Goal: Complete application form

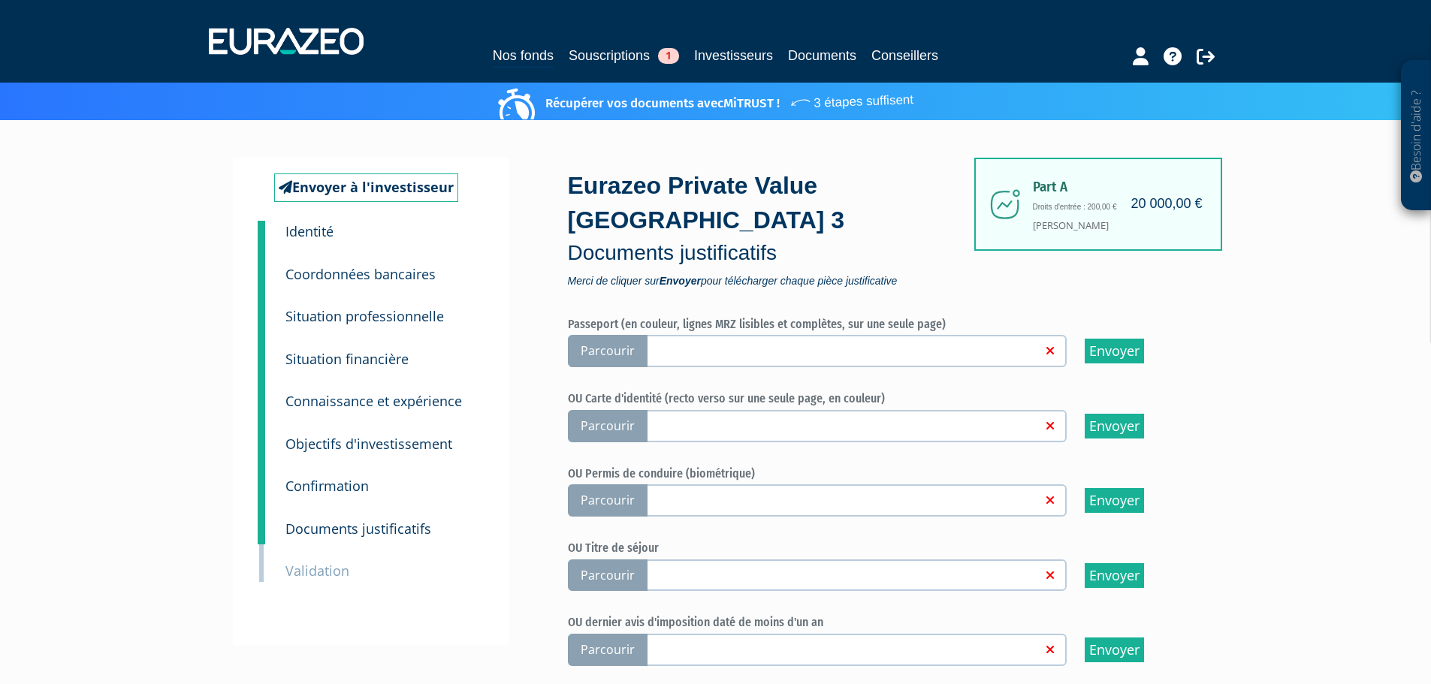
click at [358, 321] on small "Situation professionnelle" at bounding box center [364, 316] width 158 height 18
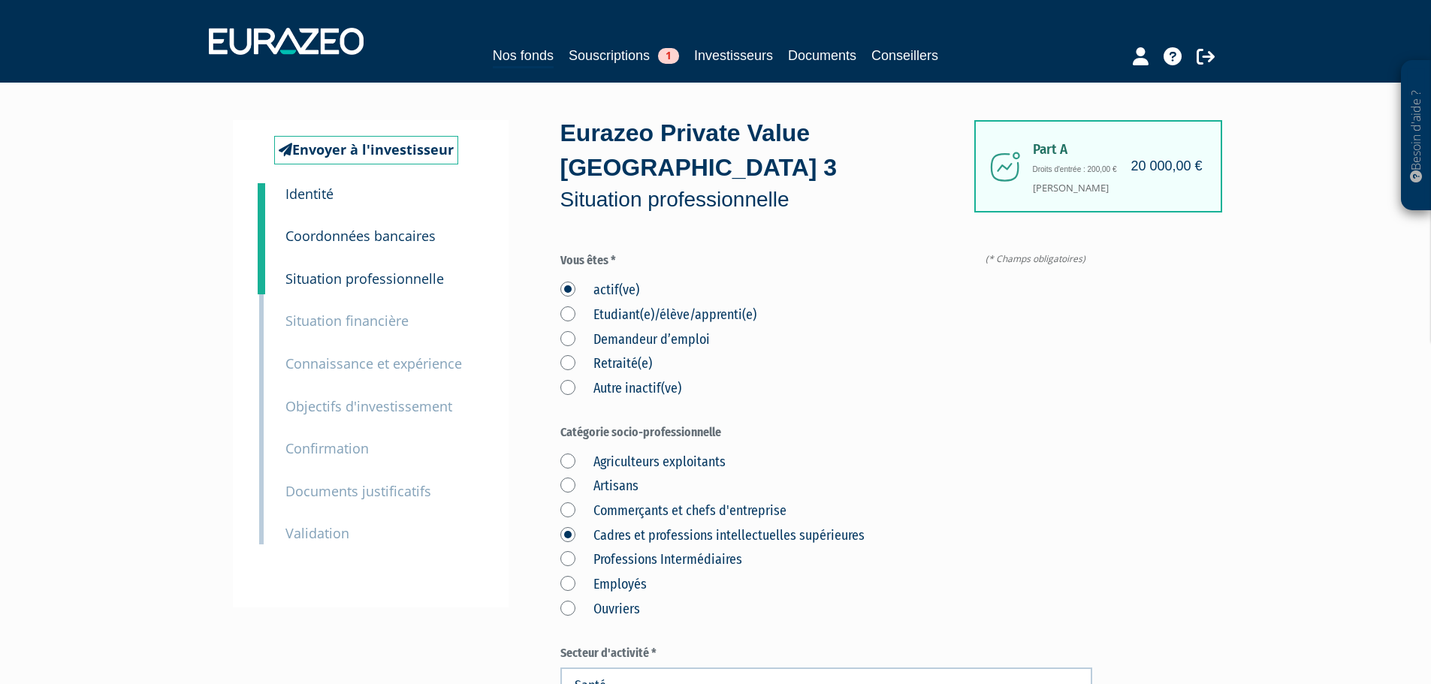
click at [312, 189] on small "Identité" at bounding box center [309, 194] width 48 height 18
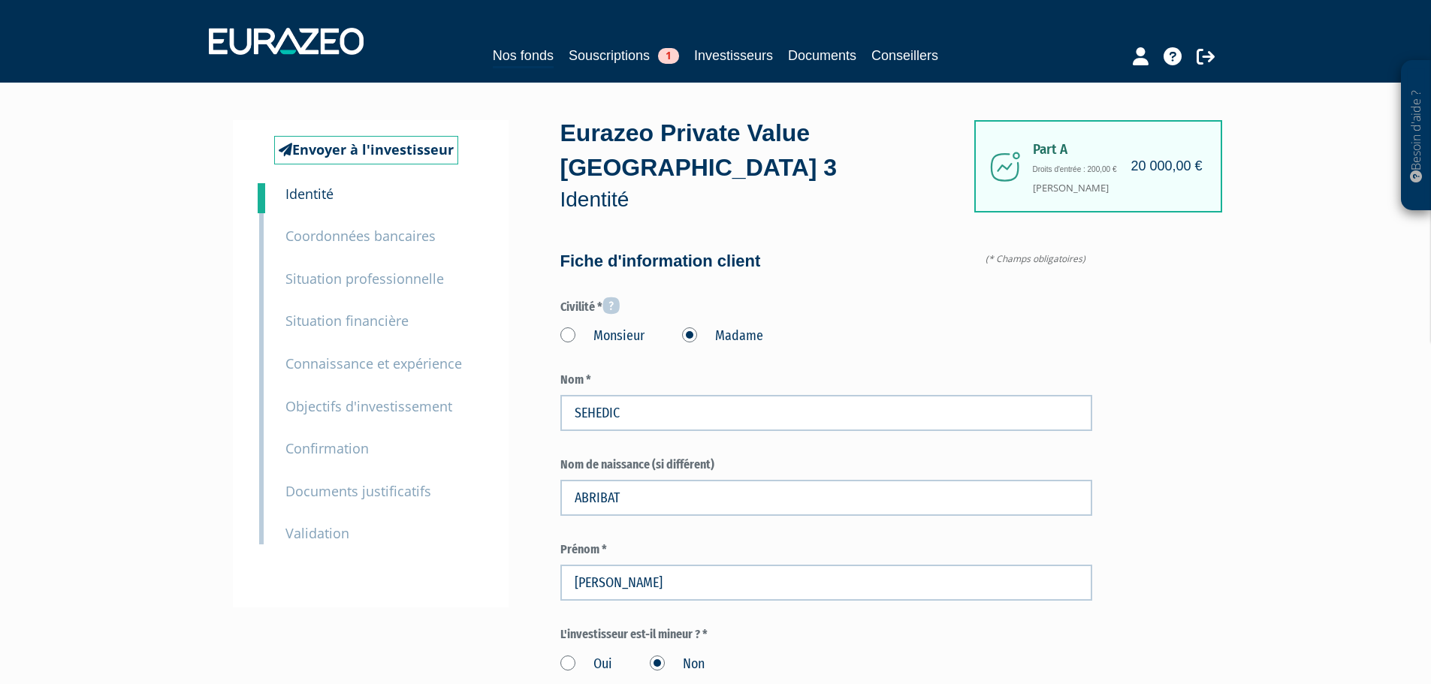
click at [317, 239] on small "Coordonnées bancaires" at bounding box center [360, 236] width 150 height 18
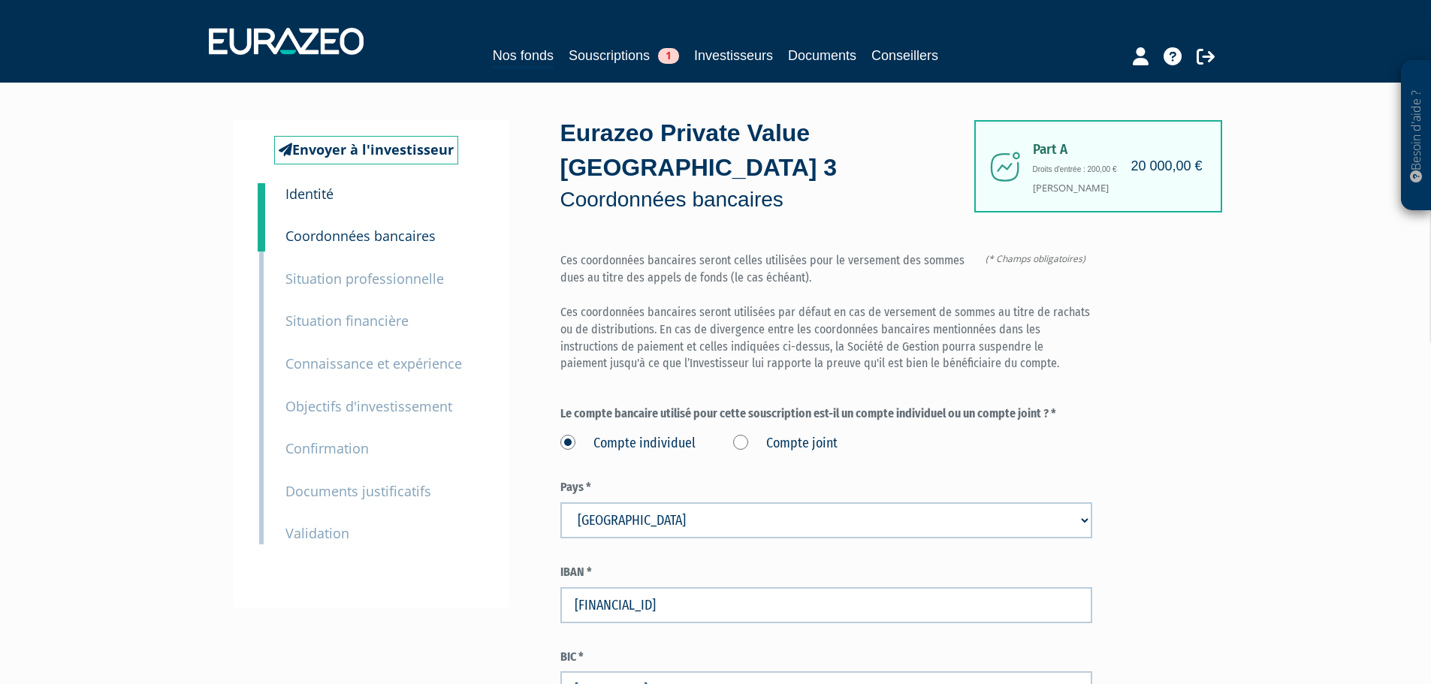
click at [293, 196] on small "Identité" at bounding box center [309, 194] width 48 height 18
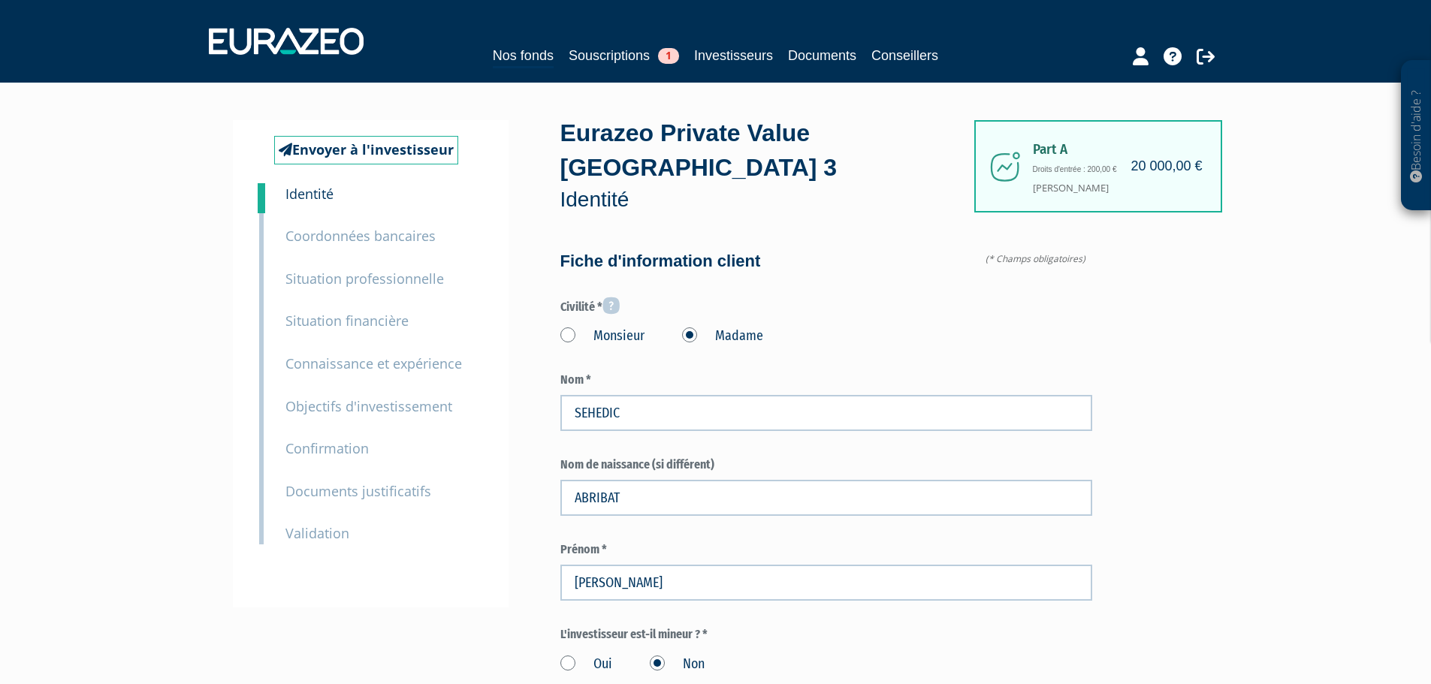
click at [355, 284] on small "Situation professionnelle" at bounding box center [364, 279] width 158 height 18
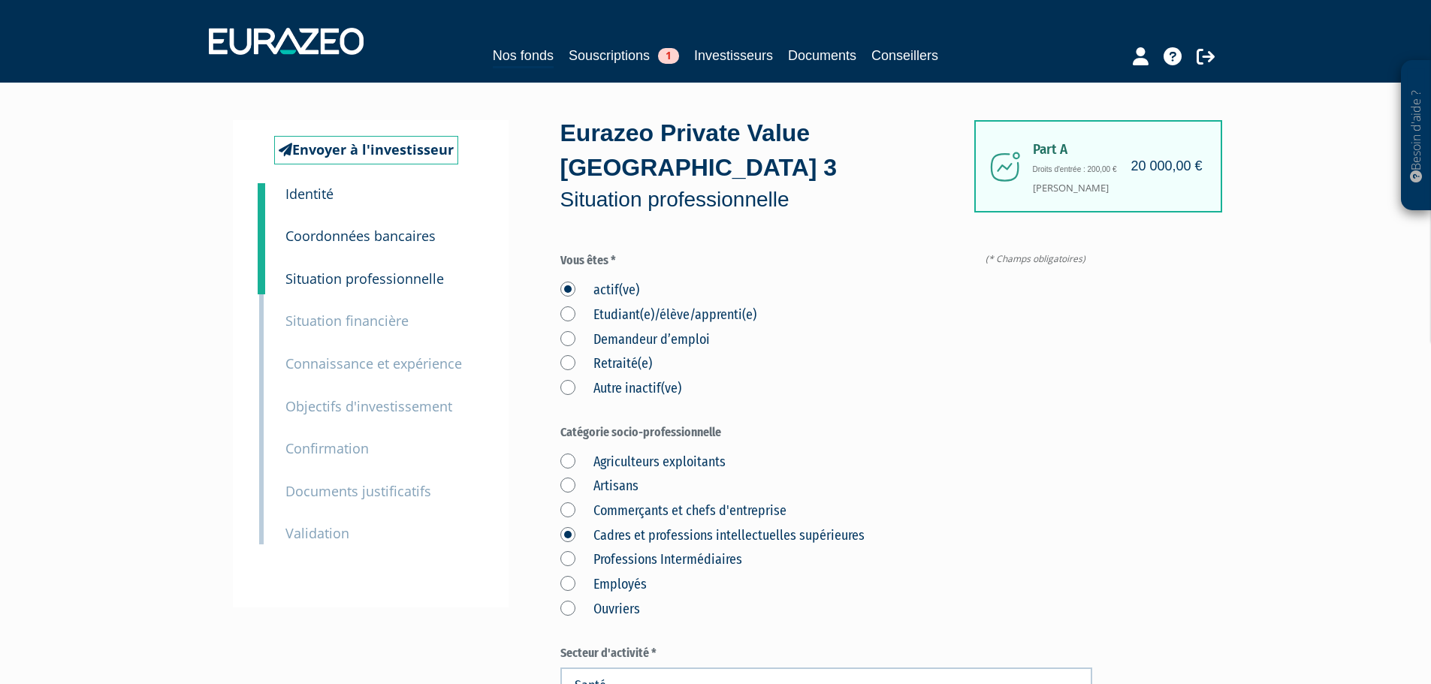
click at [395, 241] on small "Coordonnées bancaires" at bounding box center [360, 236] width 150 height 18
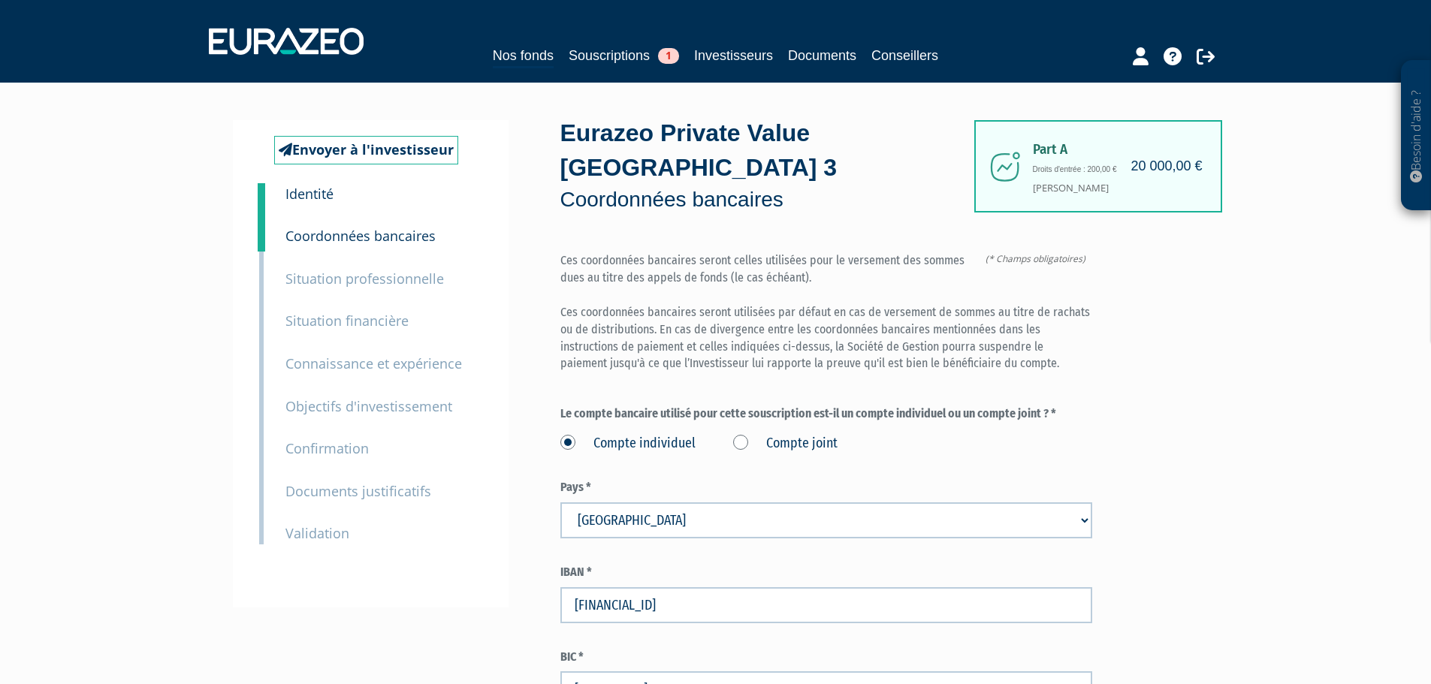
click at [326, 278] on small "Situation professionnelle" at bounding box center [364, 279] width 158 height 18
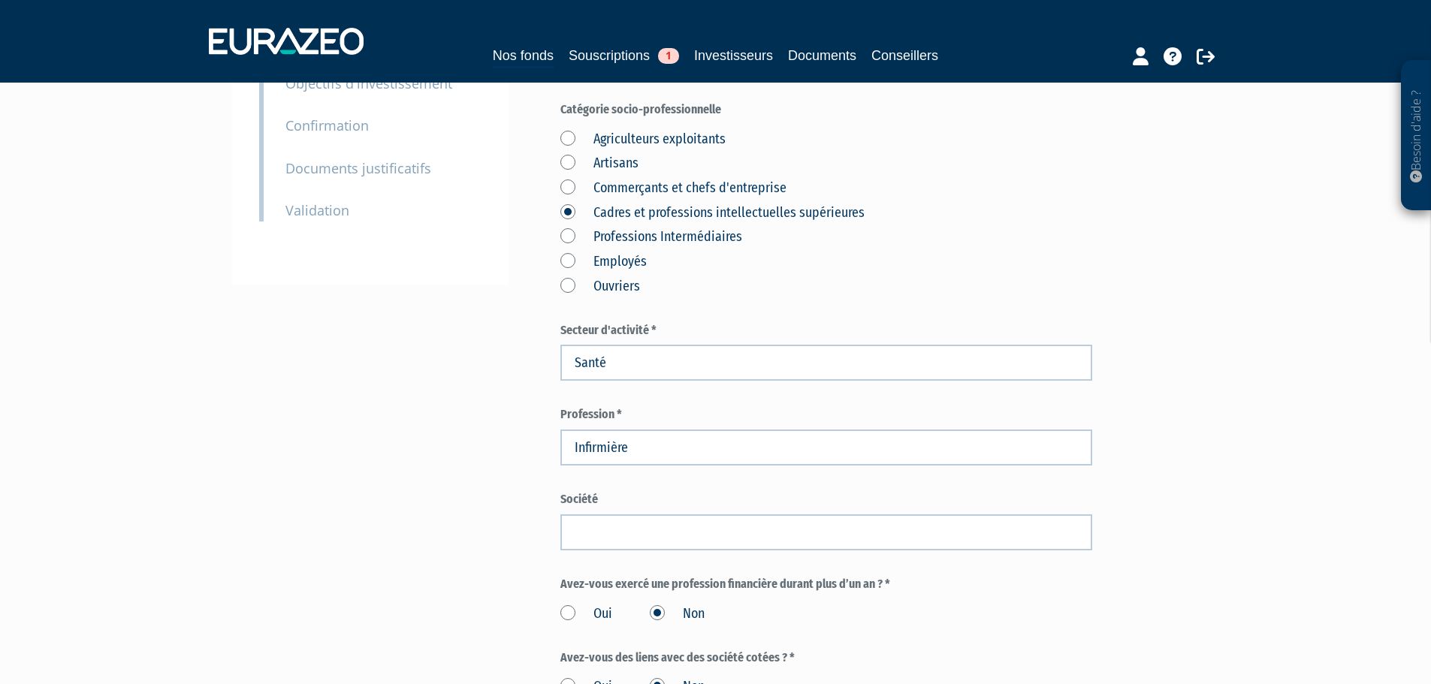
scroll to position [376, 0]
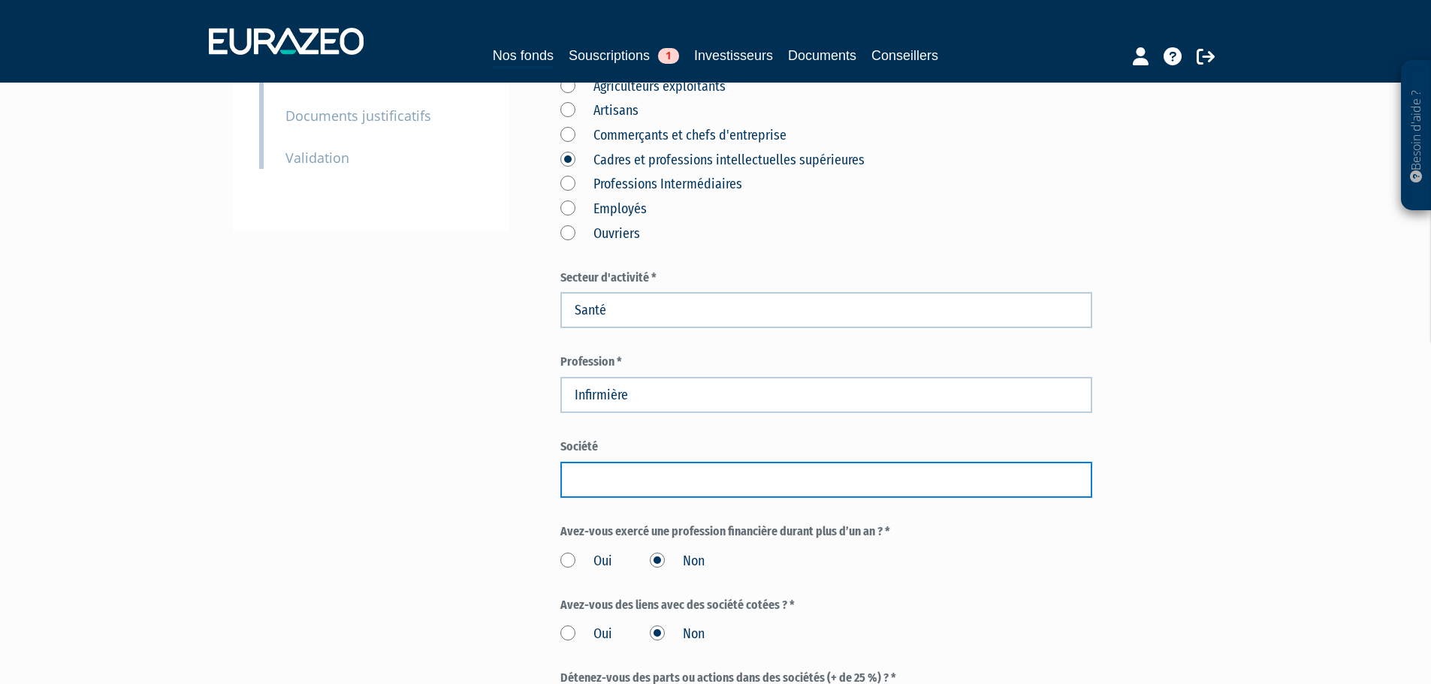
click at [598, 462] on input "text" at bounding box center [826, 480] width 532 height 36
click at [612, 462] on input "text" at bounding box center [826, 480] width 532 height 36
paste input "SSIAD Lannelongue"
click at [697, 462] on input "SSIAD Lannelongue" at bounding box center [826, 480] width 532 height 36
type input "SSIAD Lannelongue"
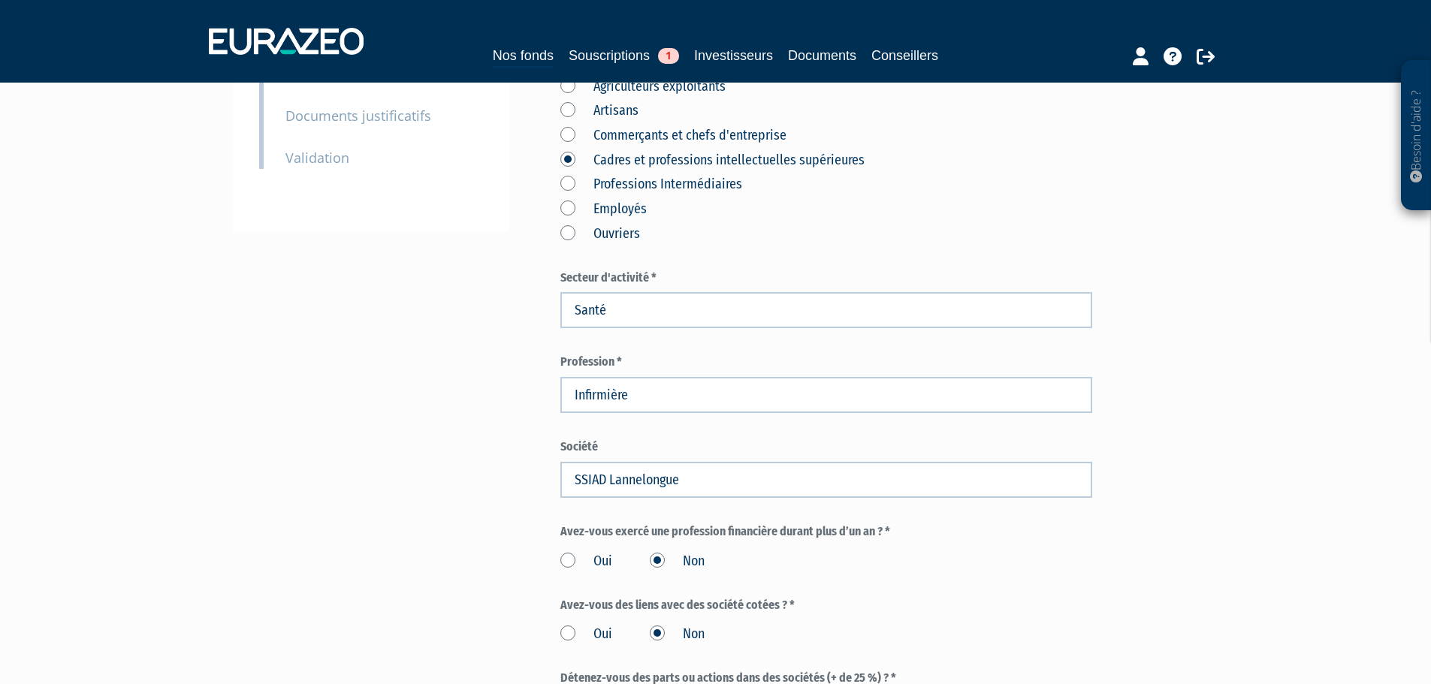
click at [1054, 547] on div "Oui Non" at bounding box center [826, 559] width 532 height 25
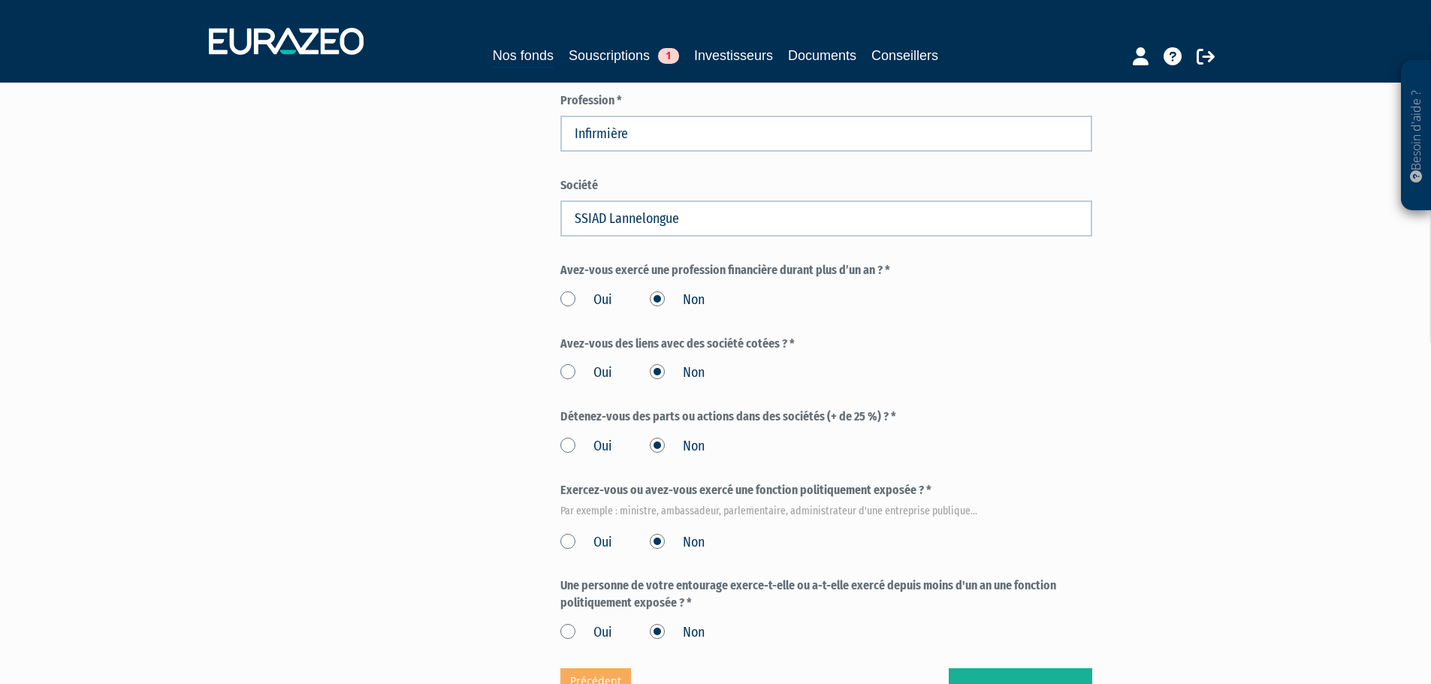
scroll to position [676, 0]
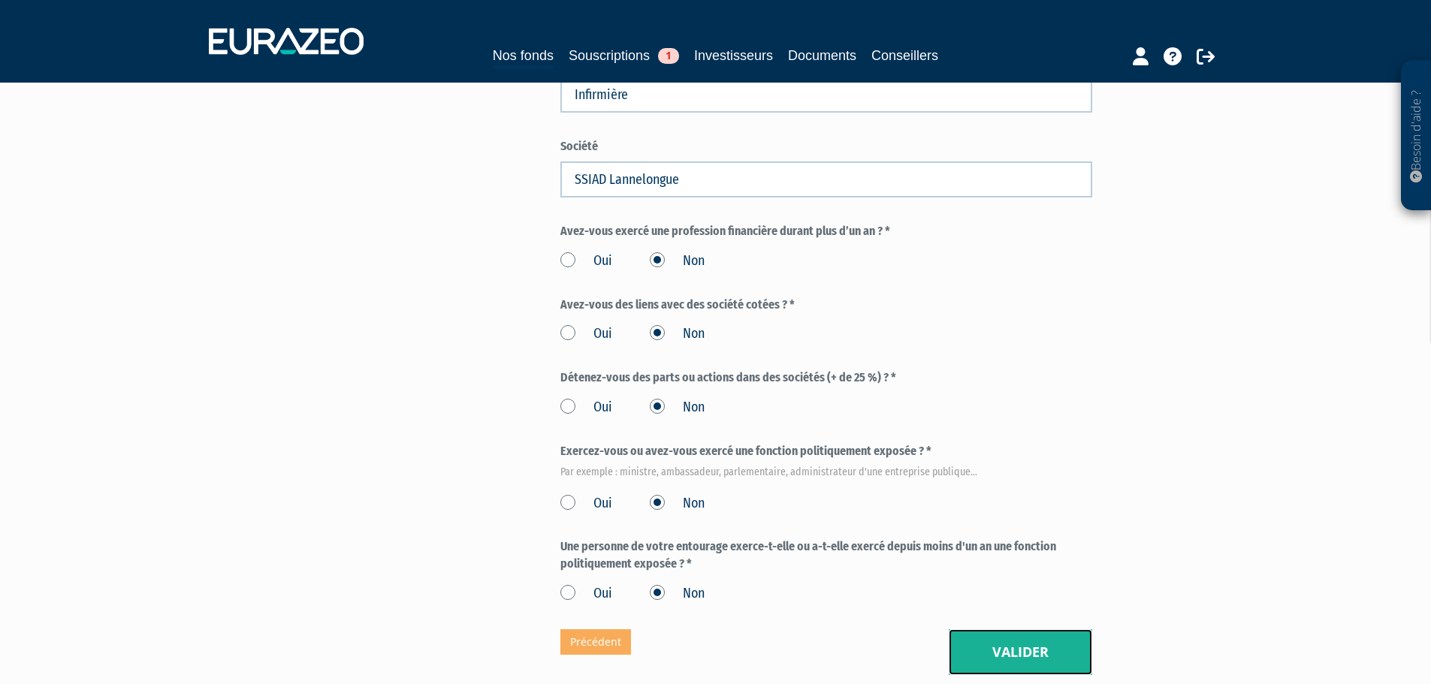
click at [1041, 629] on button "Valider" at bounding box center [1020, 652] width 143 height 47
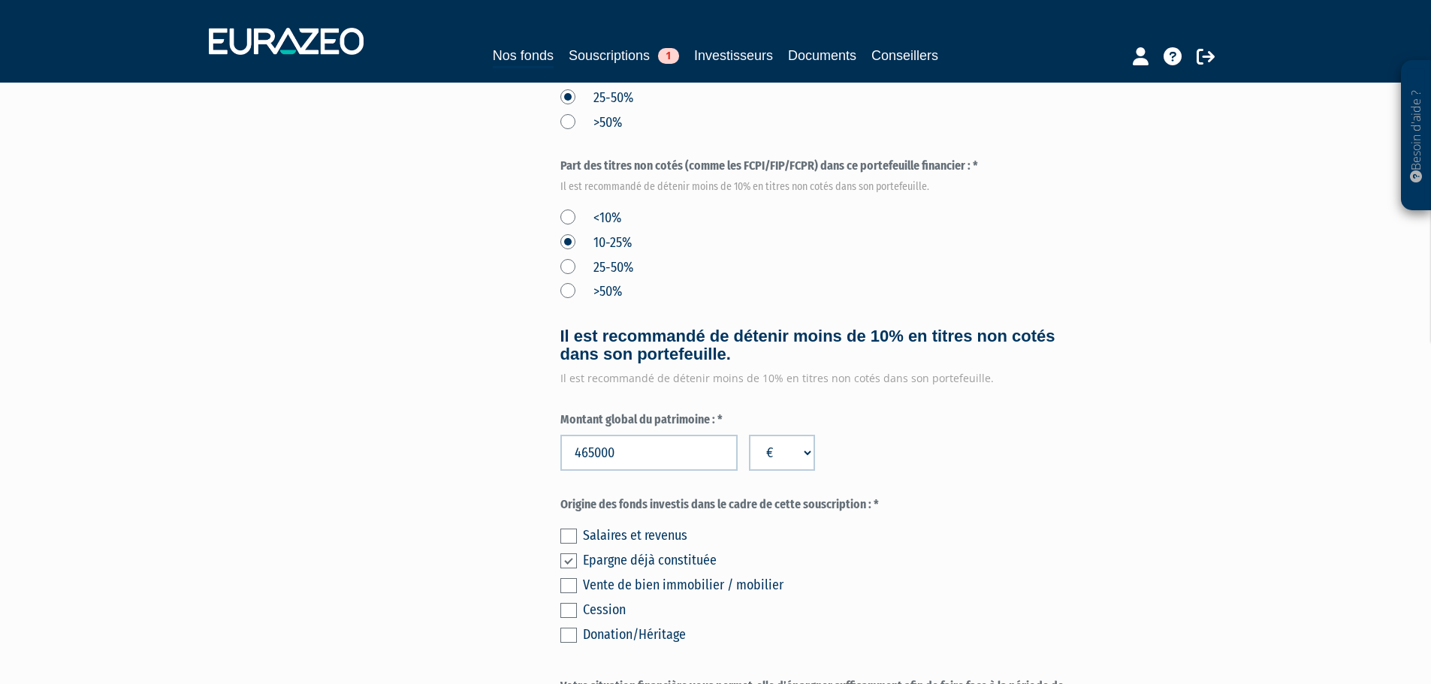
scroll to position [676, 0]
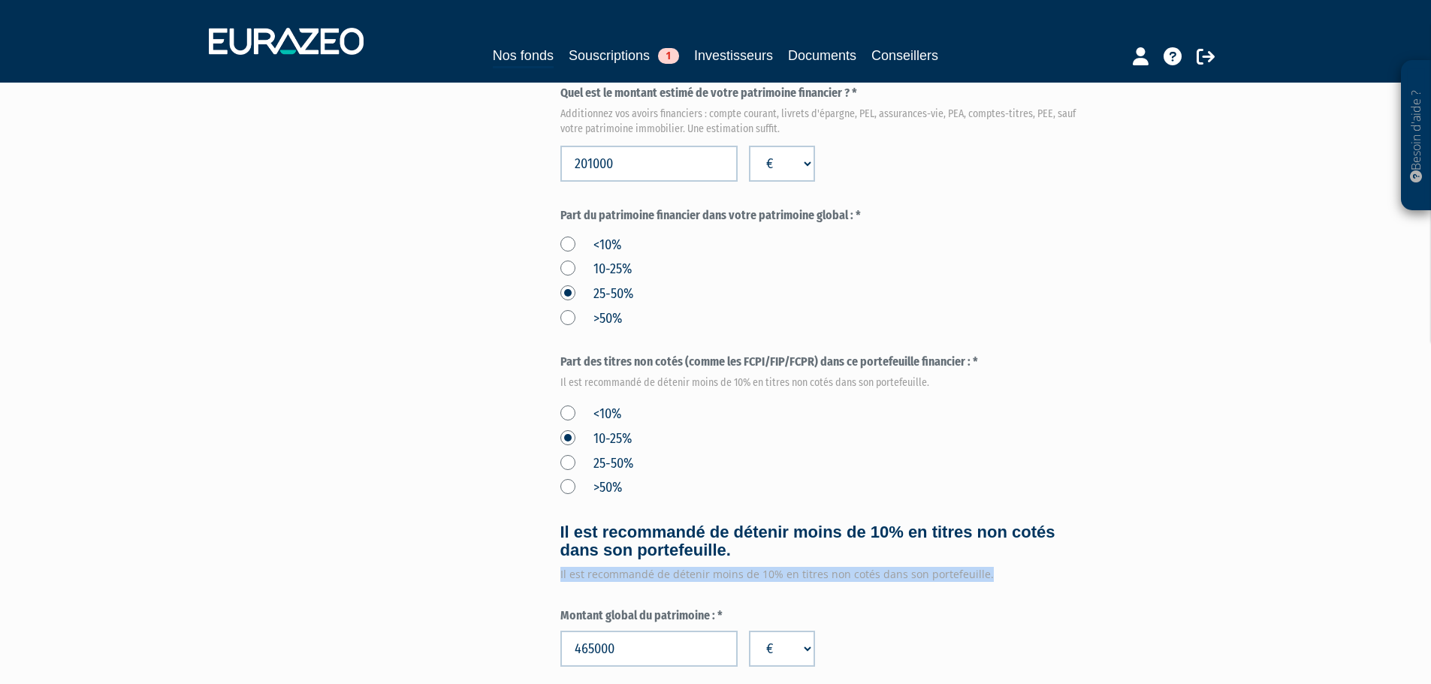
drag, startPoint x: 561, startPoint y: 543, endPoint x: 1037, endPoint y: 544, distance: 475.5
click at [1037, 567] on div "Il est recommandé de détenir moins de 10% en titres non cotés dans son portefeu…" at bounding box center [826, 574] width 532 height 15
copy div "Il est recommandé de détenir moins de 10% en titres non cotés dans son portefeu…"
click at [457, 563] on div "Envoyer à l'investisseur 1 Identité 2 Coordonnées bancaires 3 Situation profess…" at bounding box center [715, 227] width 943 height 1567
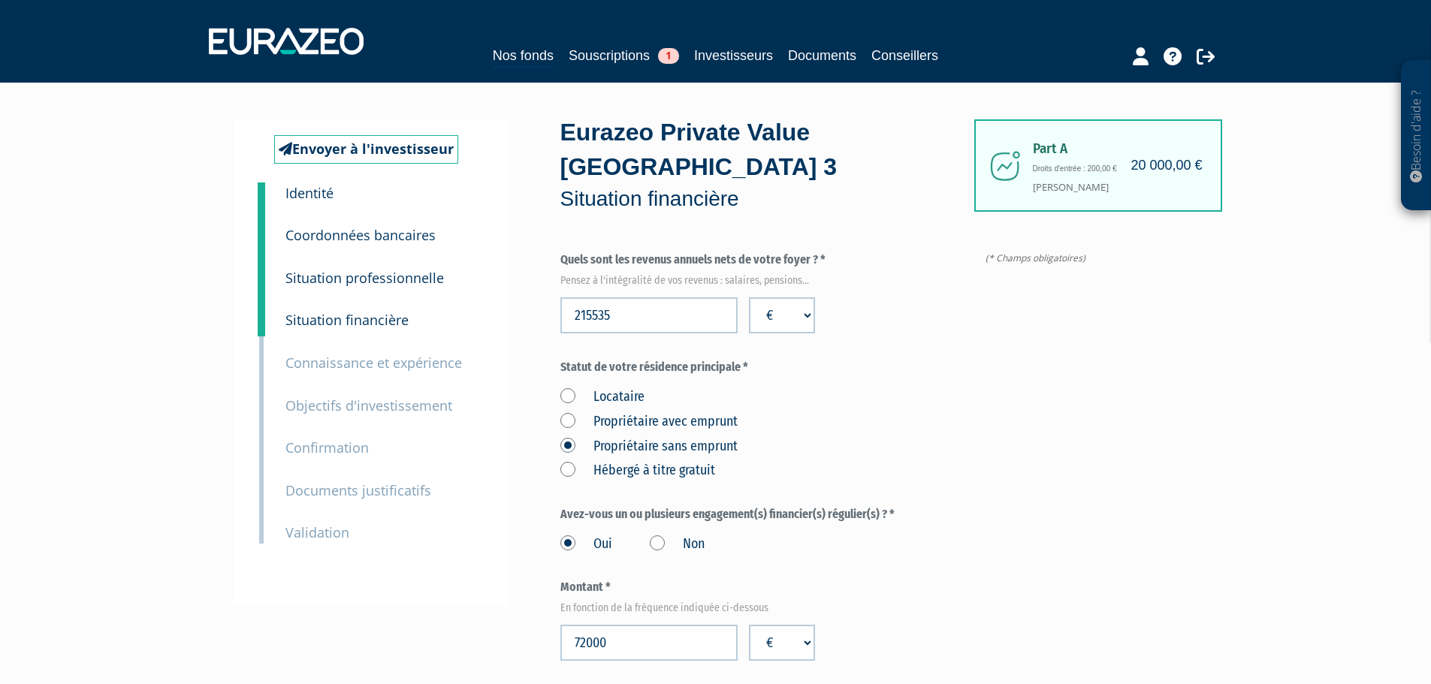
scroll to position [0, 0]
click at [401, 275] on small "Situation professionnelle" at bounding box center [364, 279] width 158 height 18
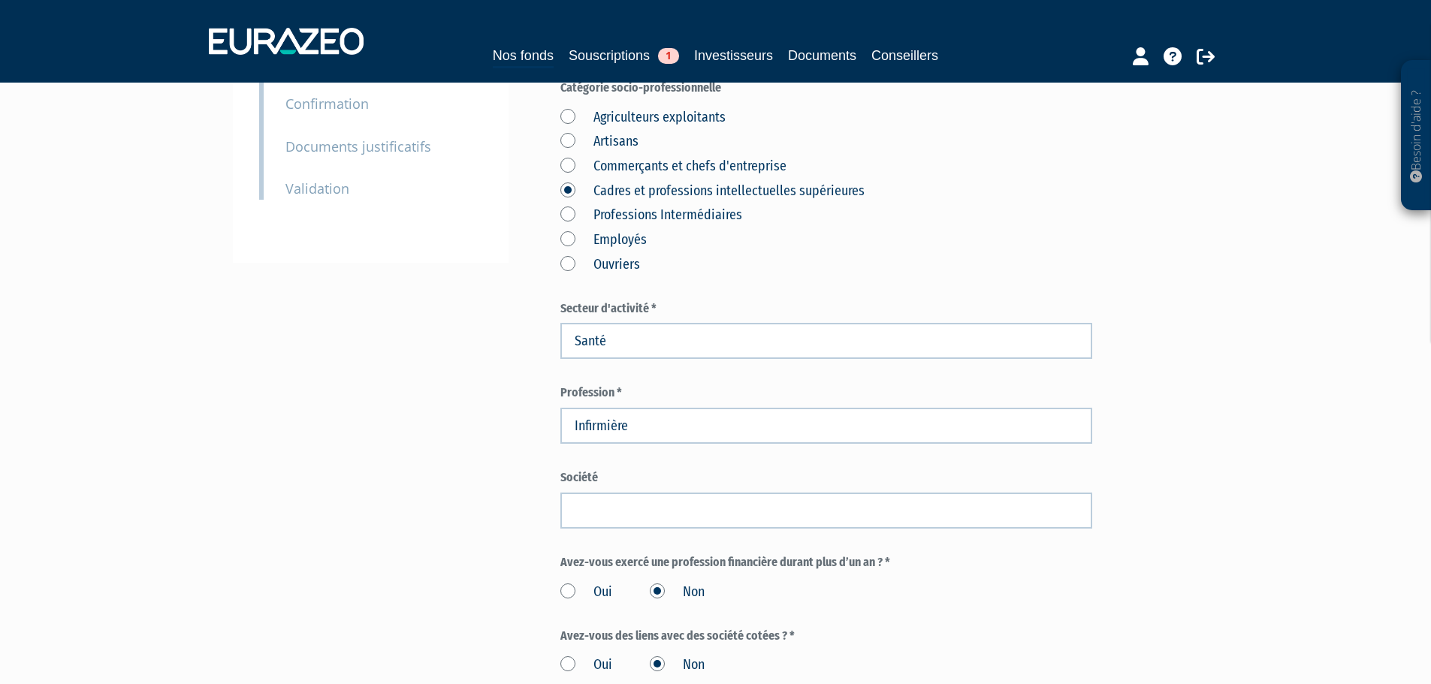
scroll to position [451, 0]
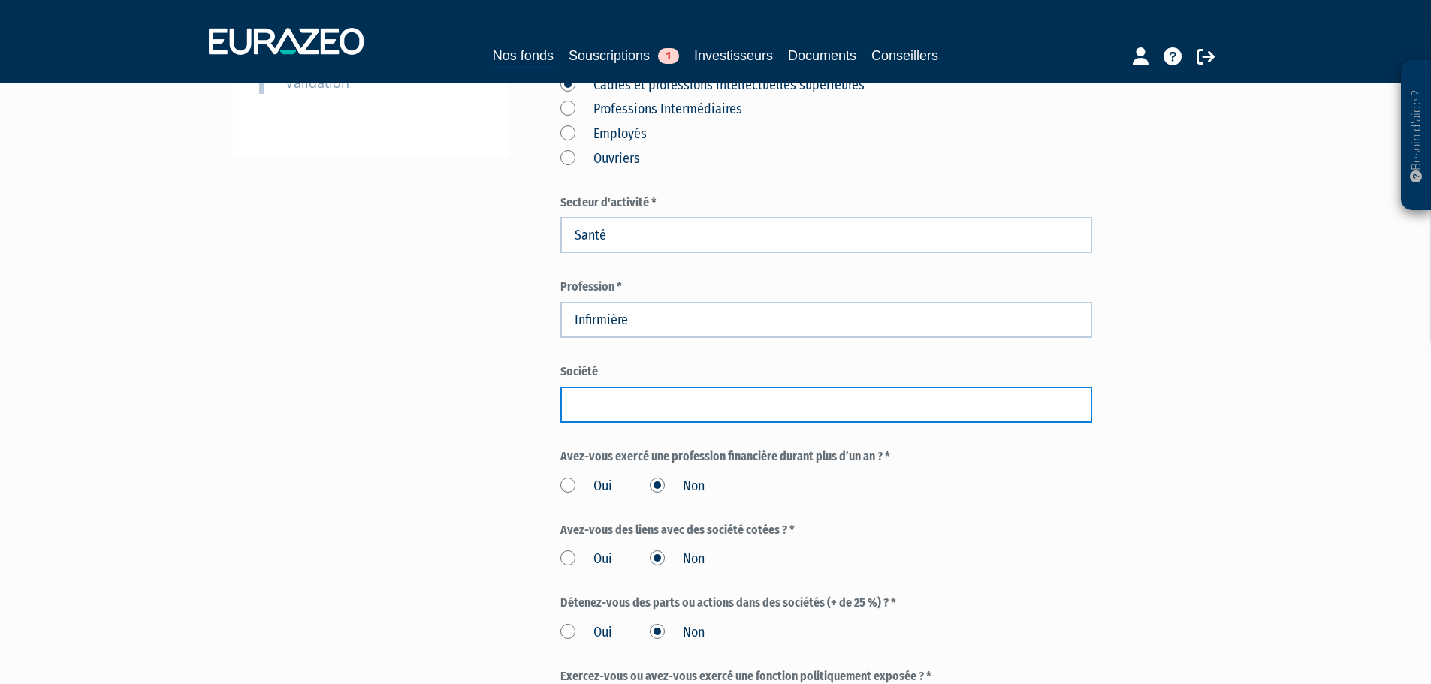
click at [642, 387] on input "text" at bounding box center [826, 405] width 532 height 36
type input "SSIAD Lannelongue"
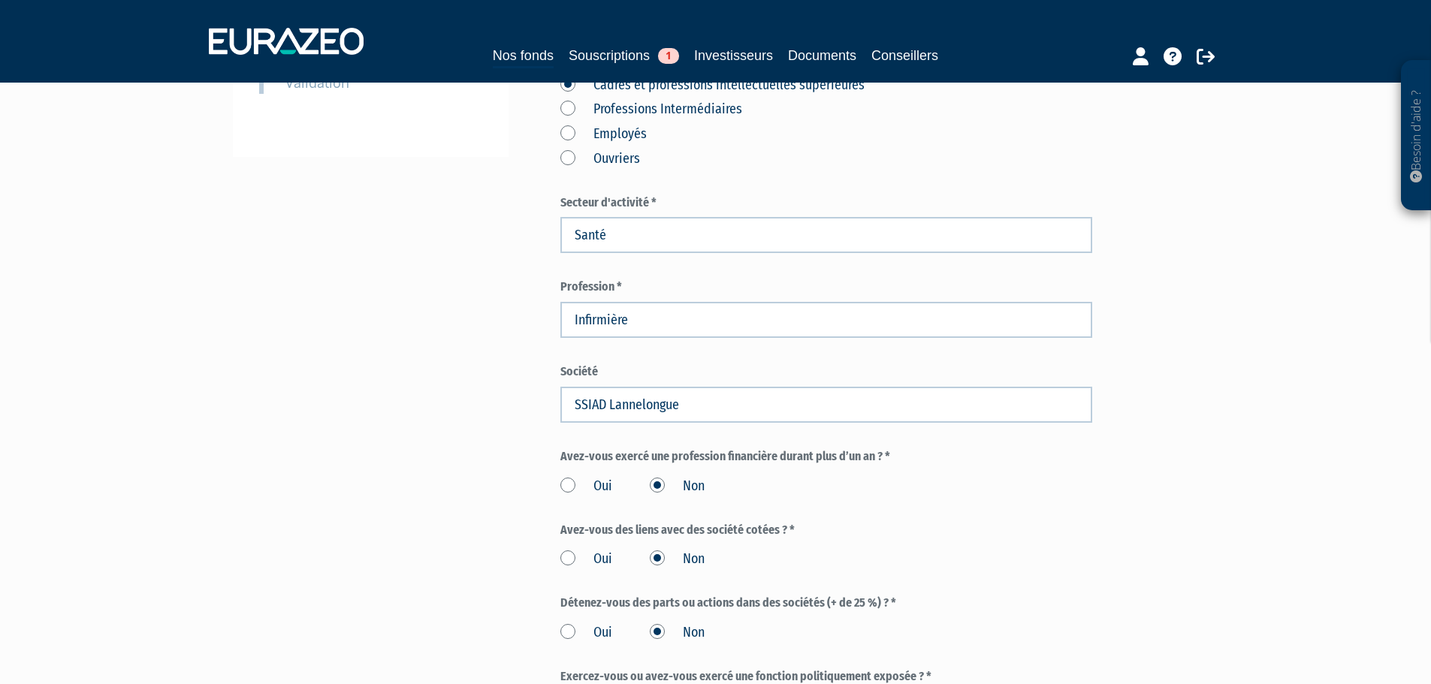
click at [389, 444] on div "Envoyer à l'investisseur 1 Identité 2 Coordonnées bancaires 3 Situation profess…" at bounding box center [715, 284] width 943 height 1231
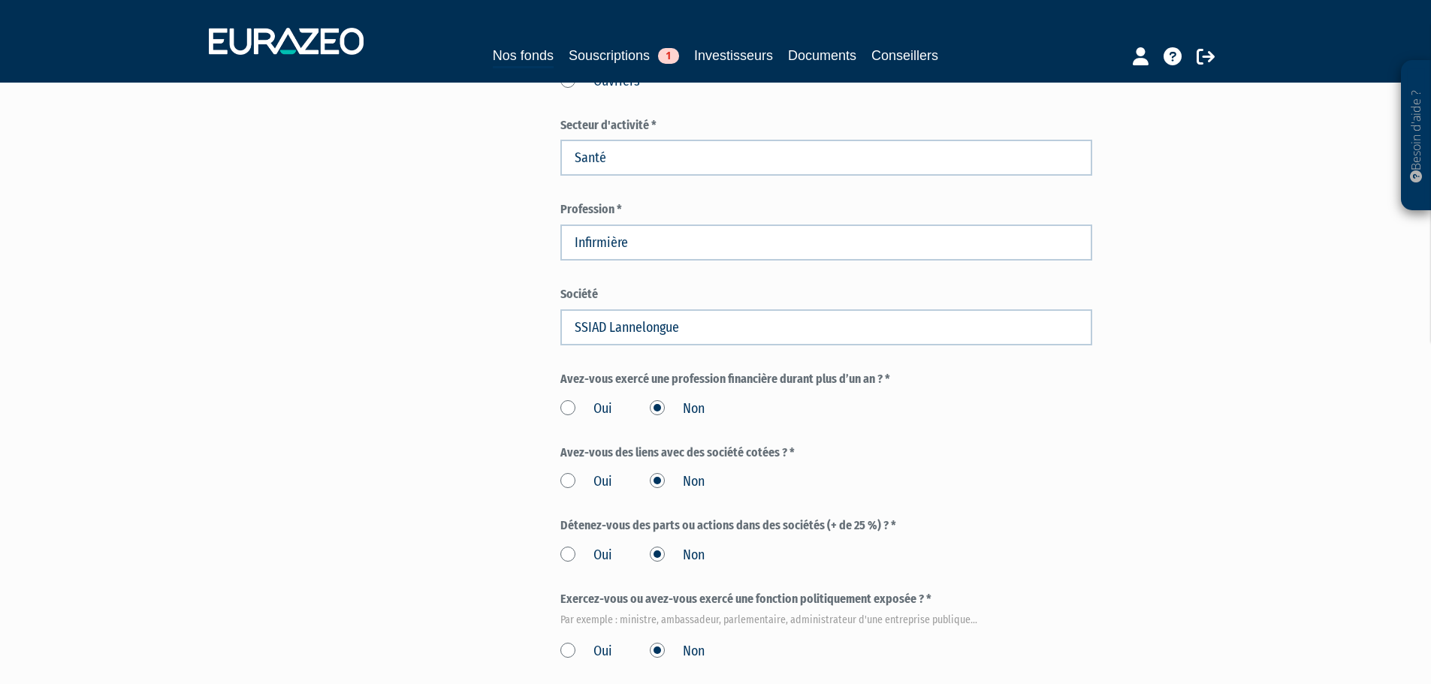
scroll to position [779, 0]
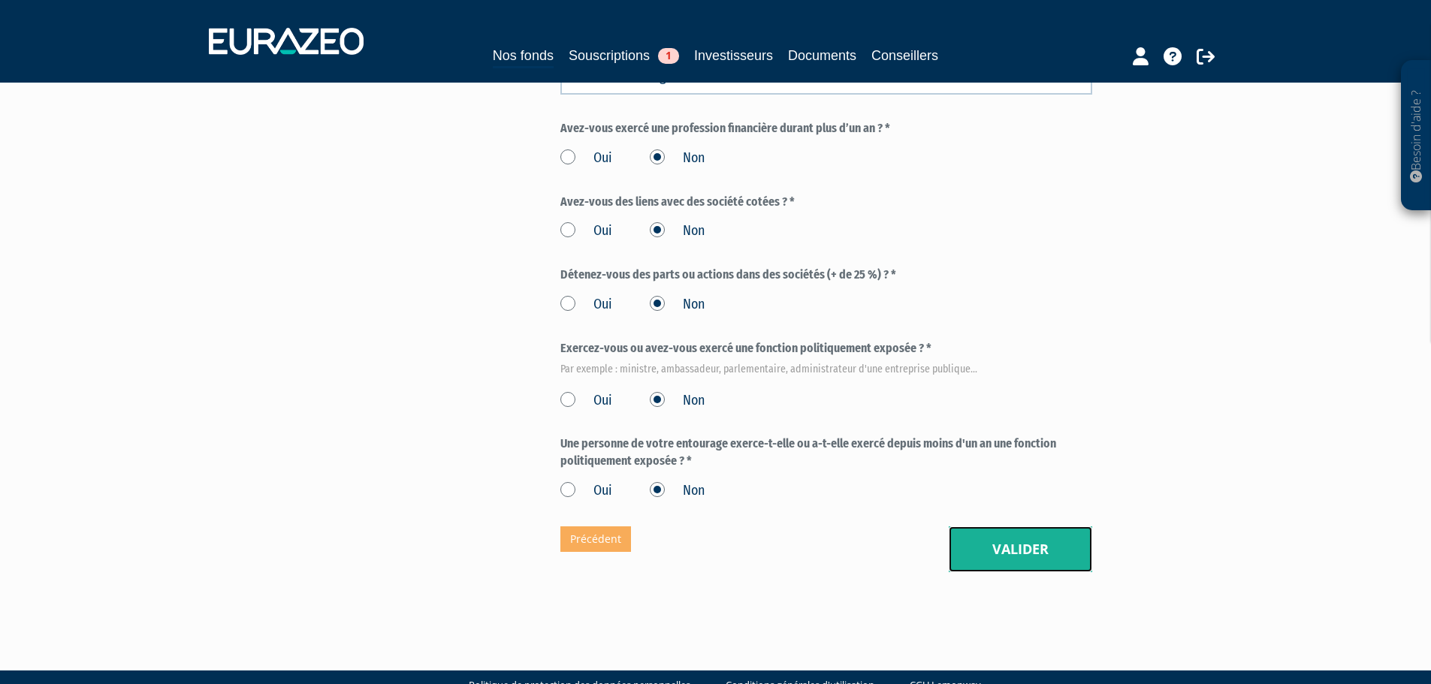
click at [1033, 527] on button "Valider" at bounding box center [1020, 550] width 143 height 47
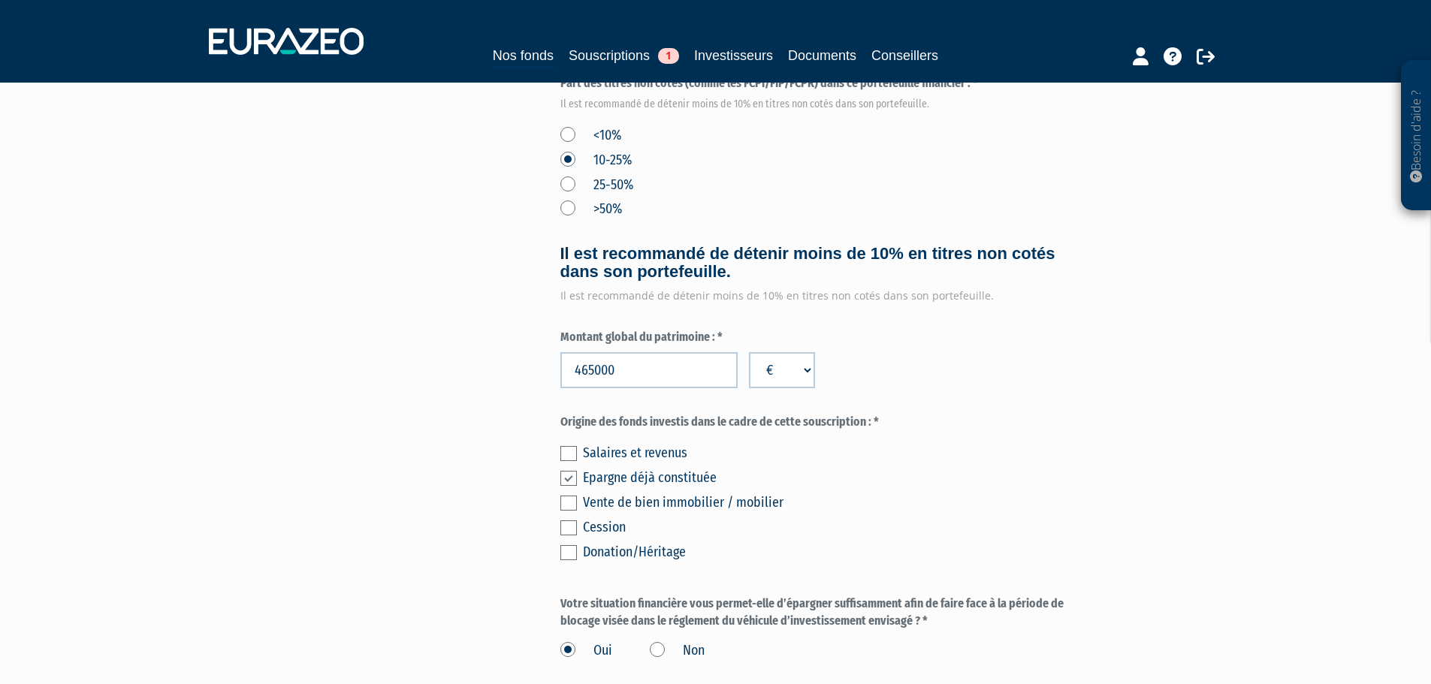
scroll to position [1040, 0]
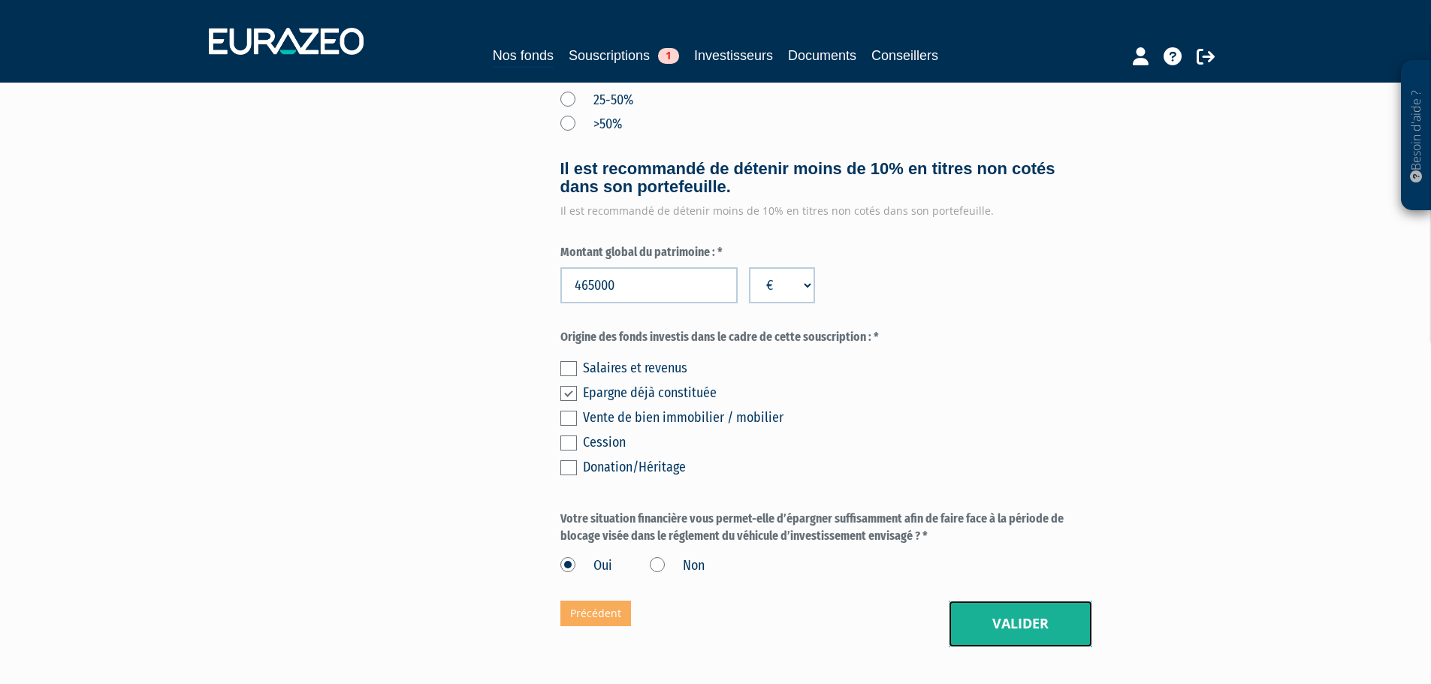
click at [999, 601] on button "Valider" at bounding box center [1020, 624] width 143 height 47
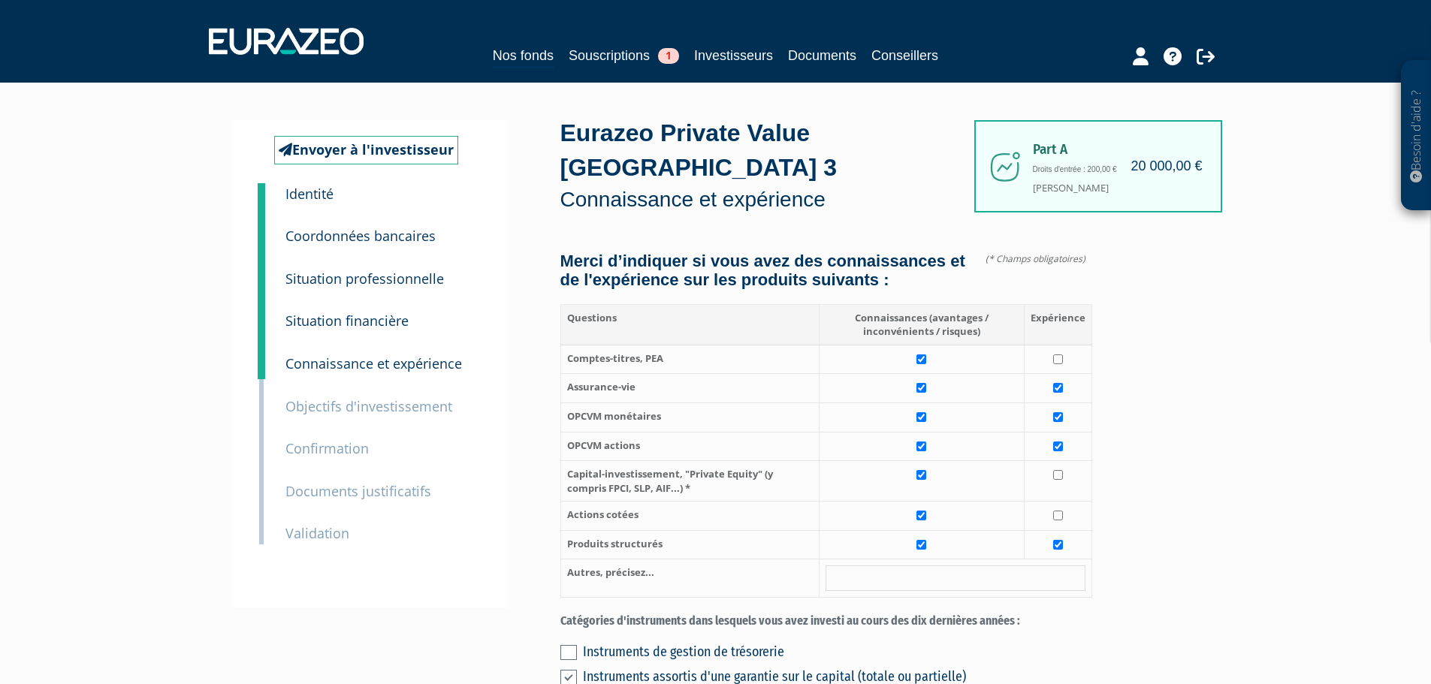
click at [398, 276] on small "Situation professionnelle" at bounding box center [364, 279] width 158 height 18
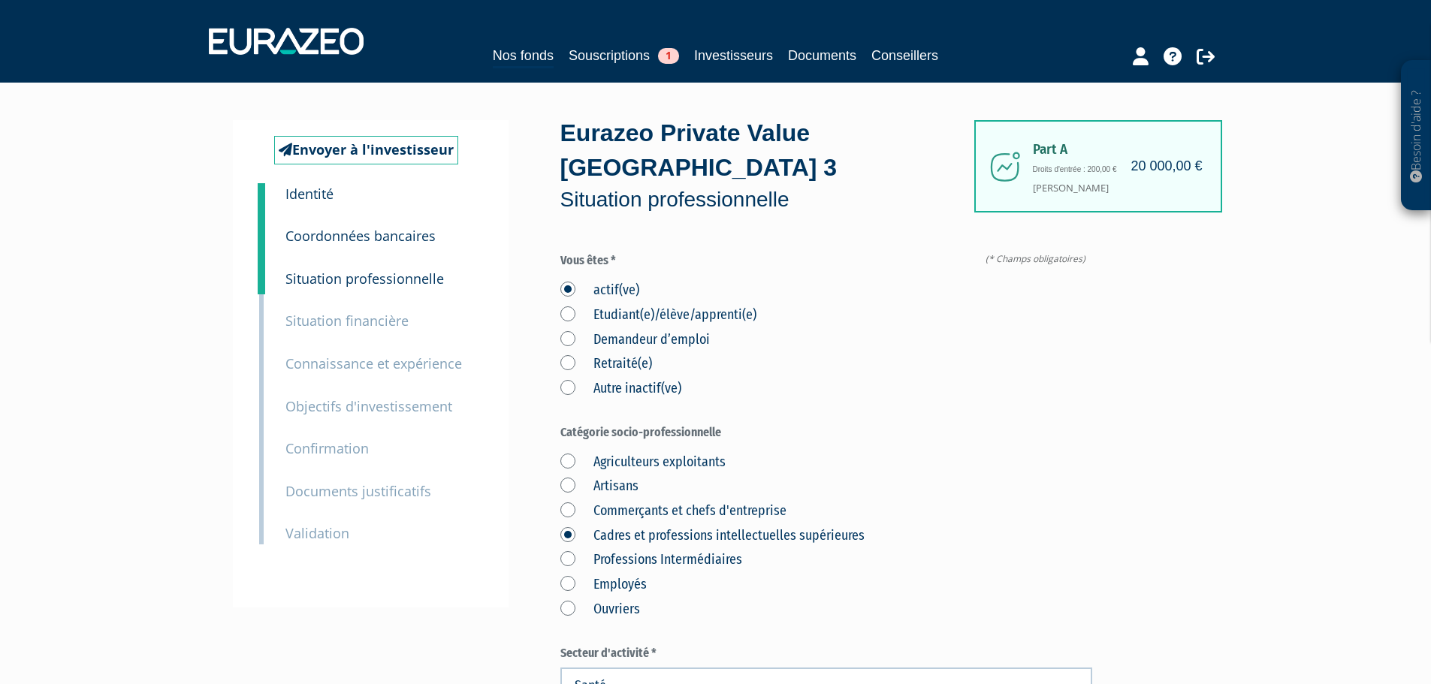
click at [367, 363] on small "Connaissance et expérience" at bounding box center [373, 364] width 177 height 18
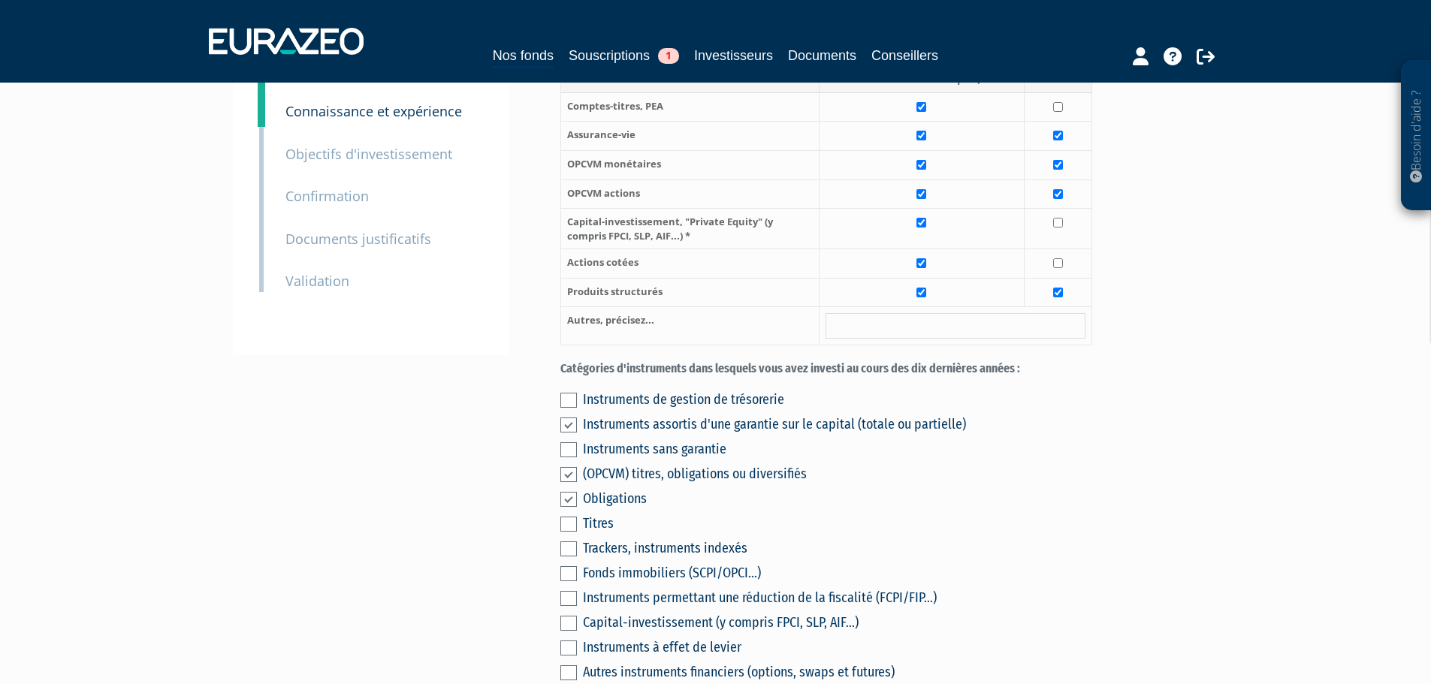
scroll to position [300, 0]
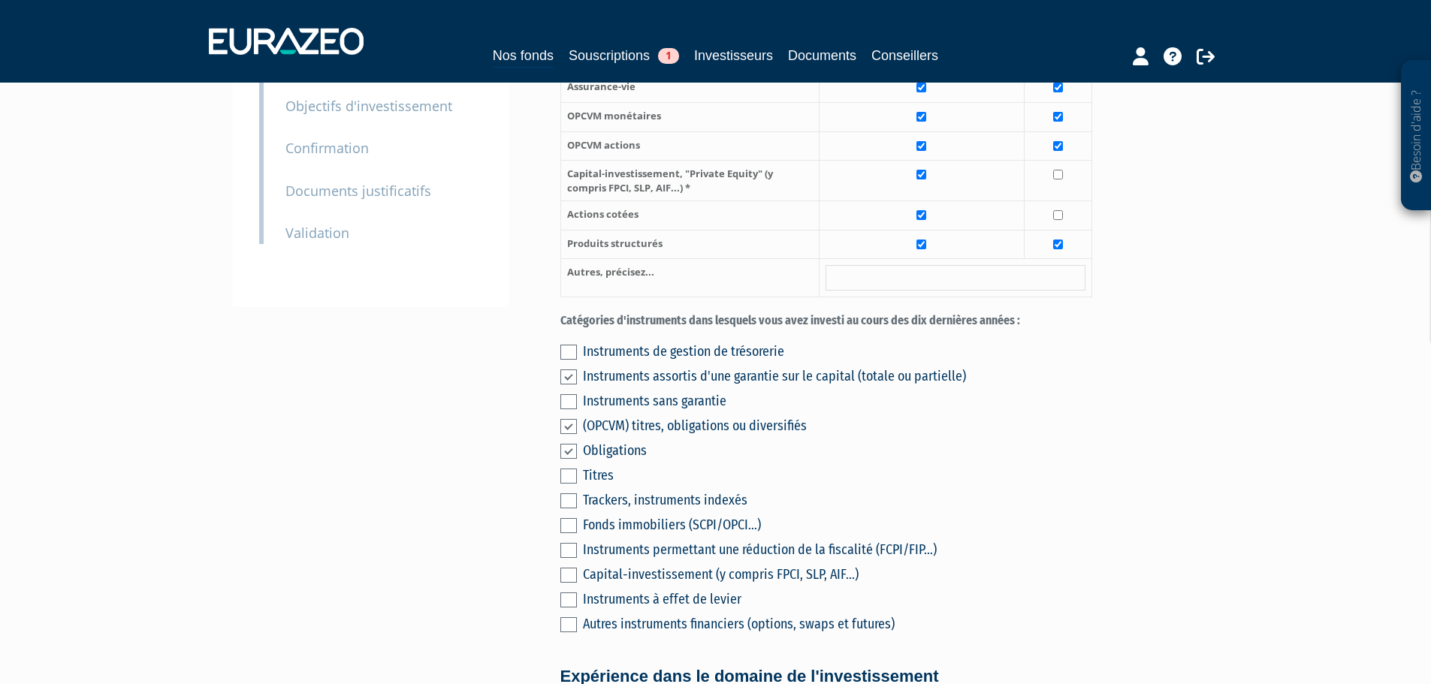
click at [572, 370] on label at bounding box center [568, 377] width 17 height 15
click at [0, 0] on input "checkbox" at bounding box center [0, 0] width 0 height 0
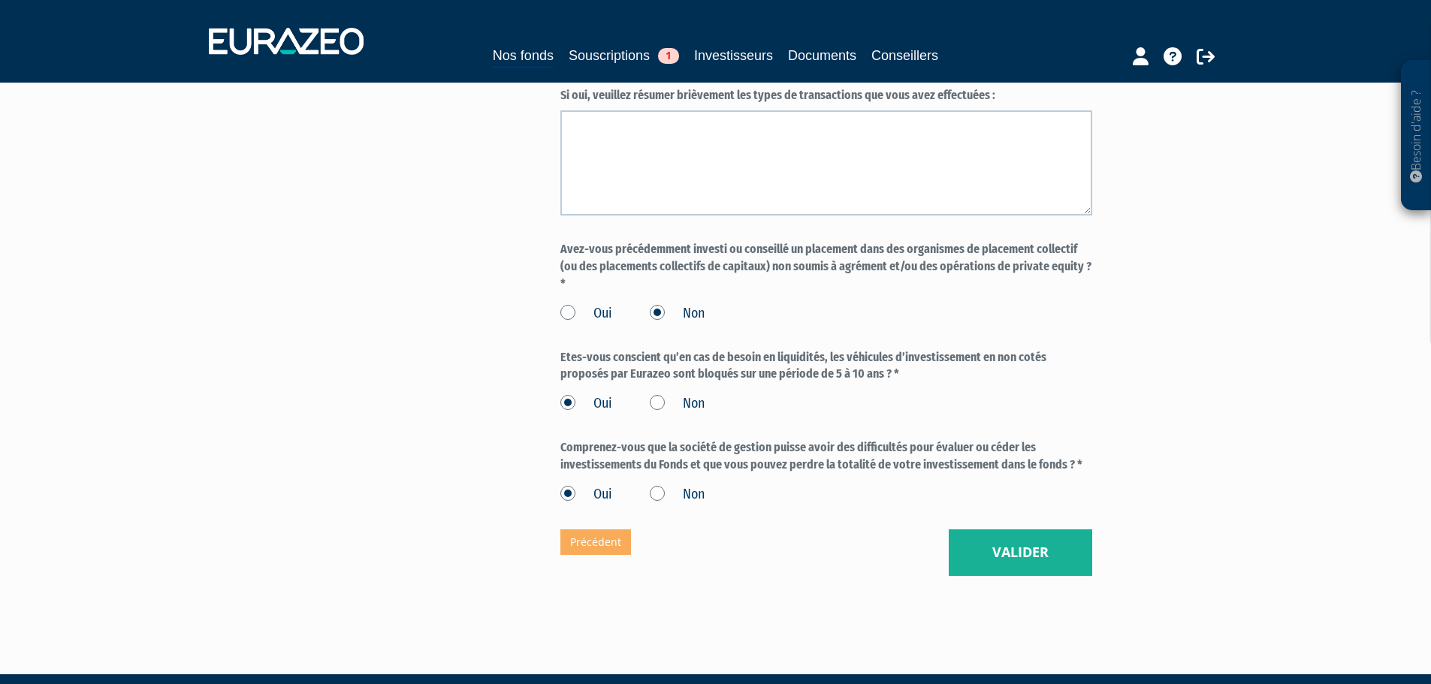
scroll to position [1216, 0]
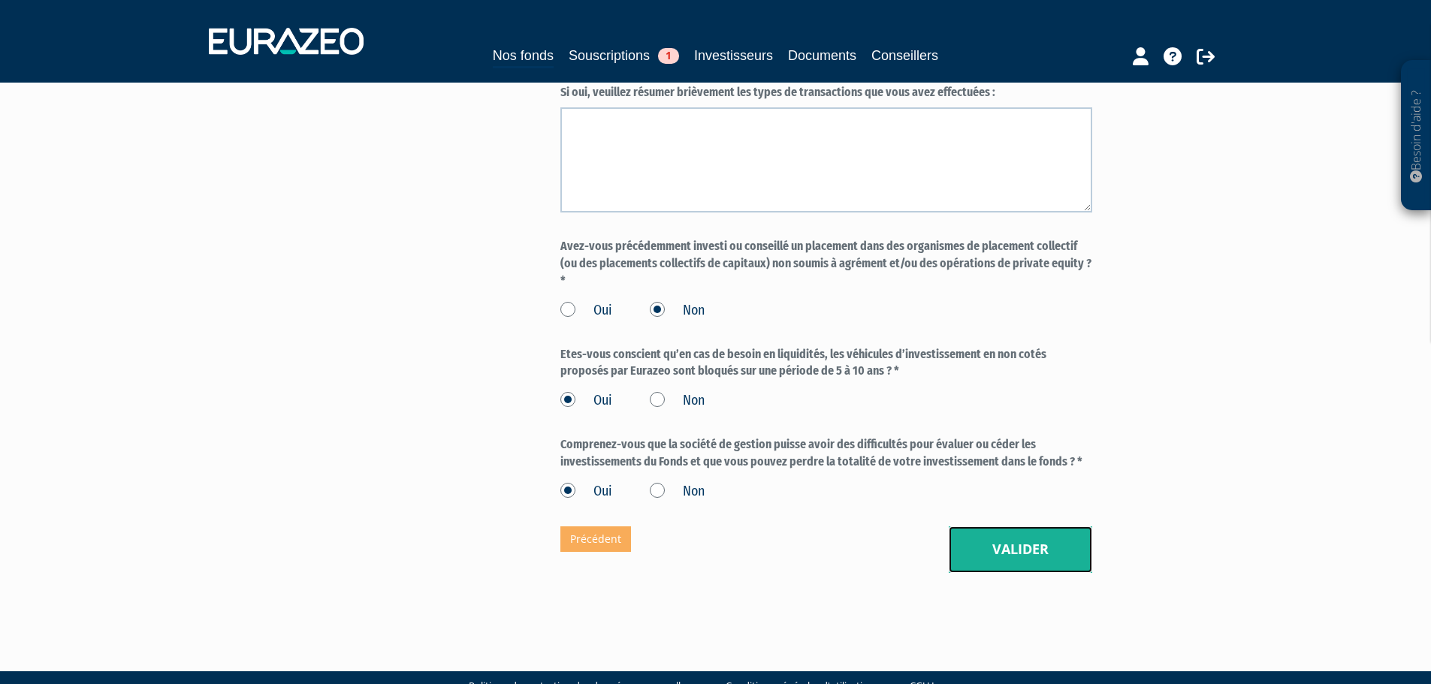
click at [1012, 527] on button "Valider" at bounding box center [1020, 550] width 143 height 47
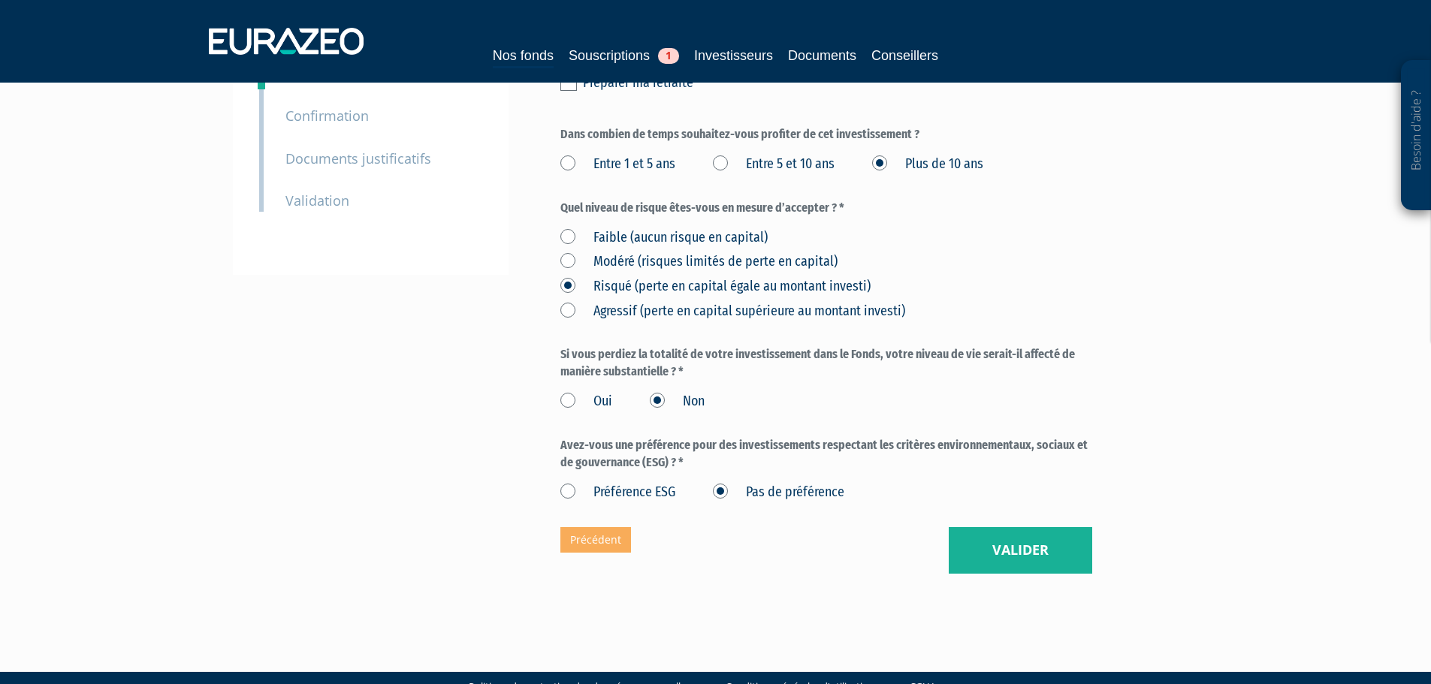
scroll to position [334, 0]
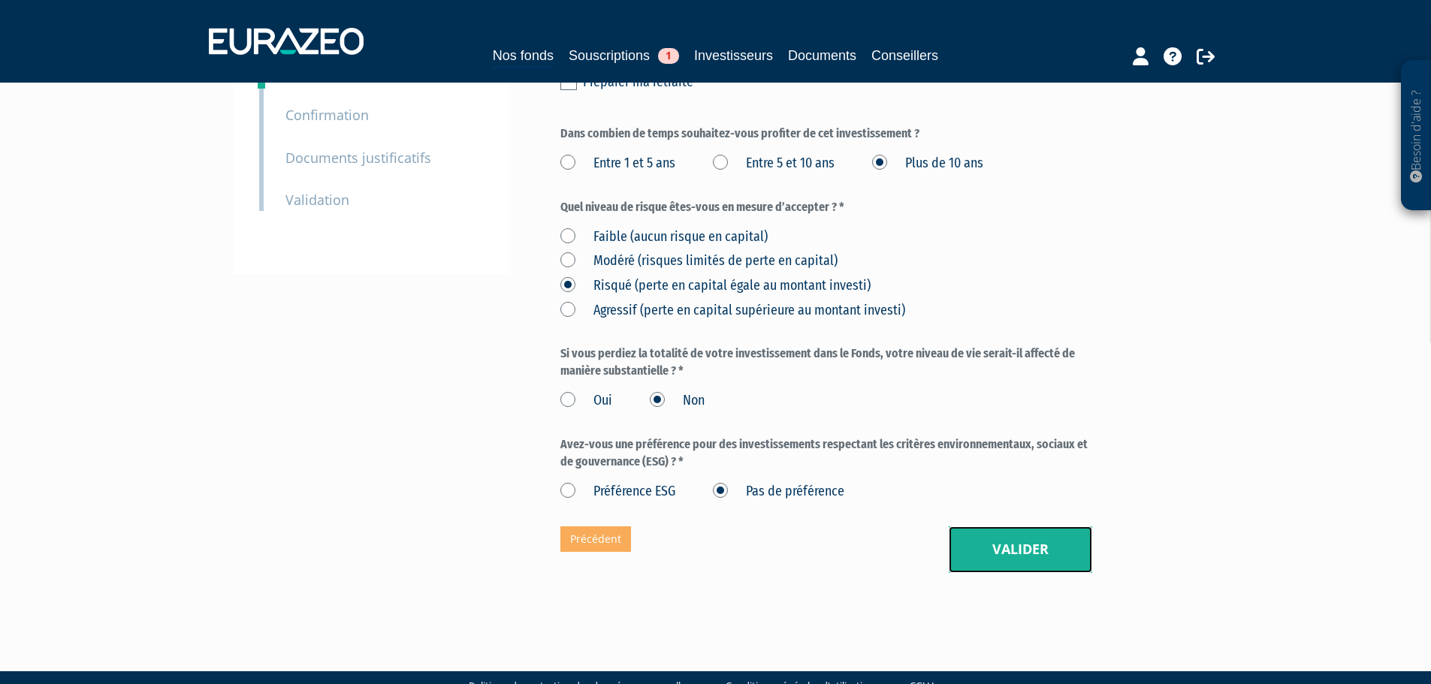
click at [1021, 527] on button "Valider" at bounding box center [1020, 550] width 143 height 47
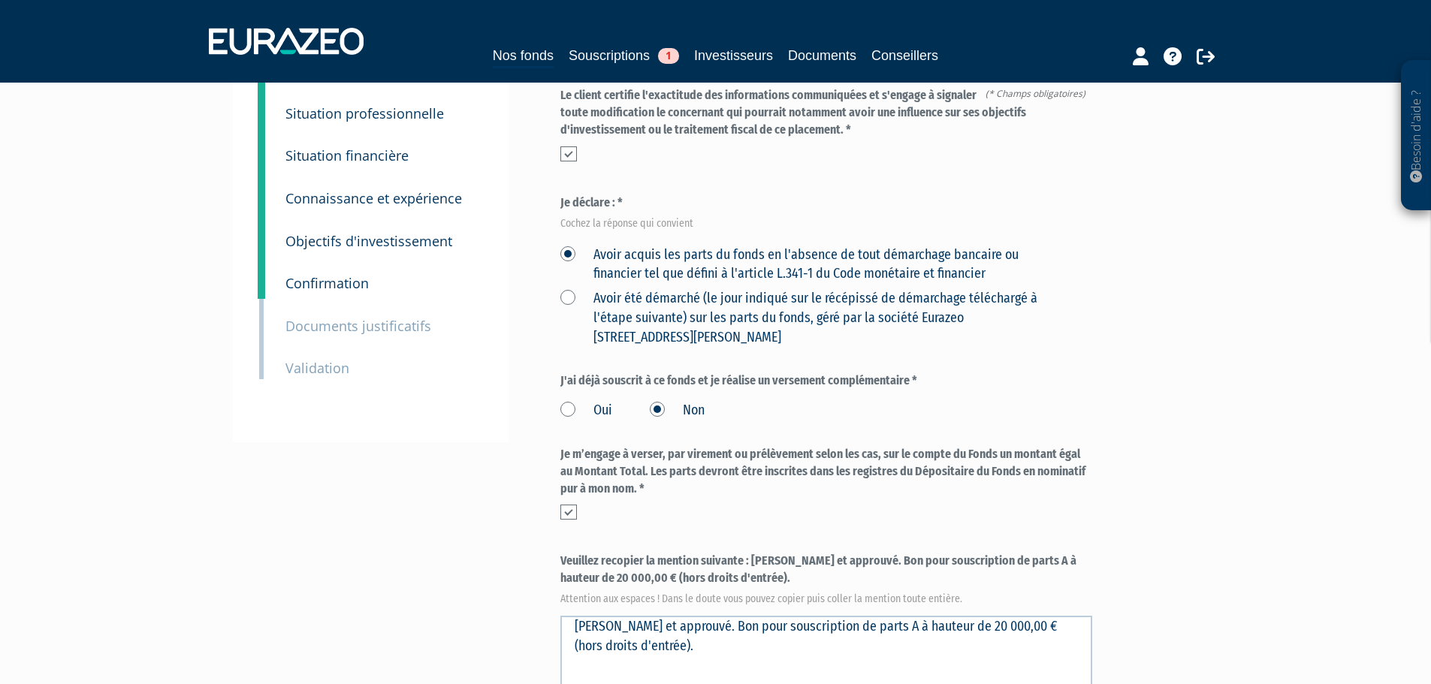
scroll to position [451, 0]
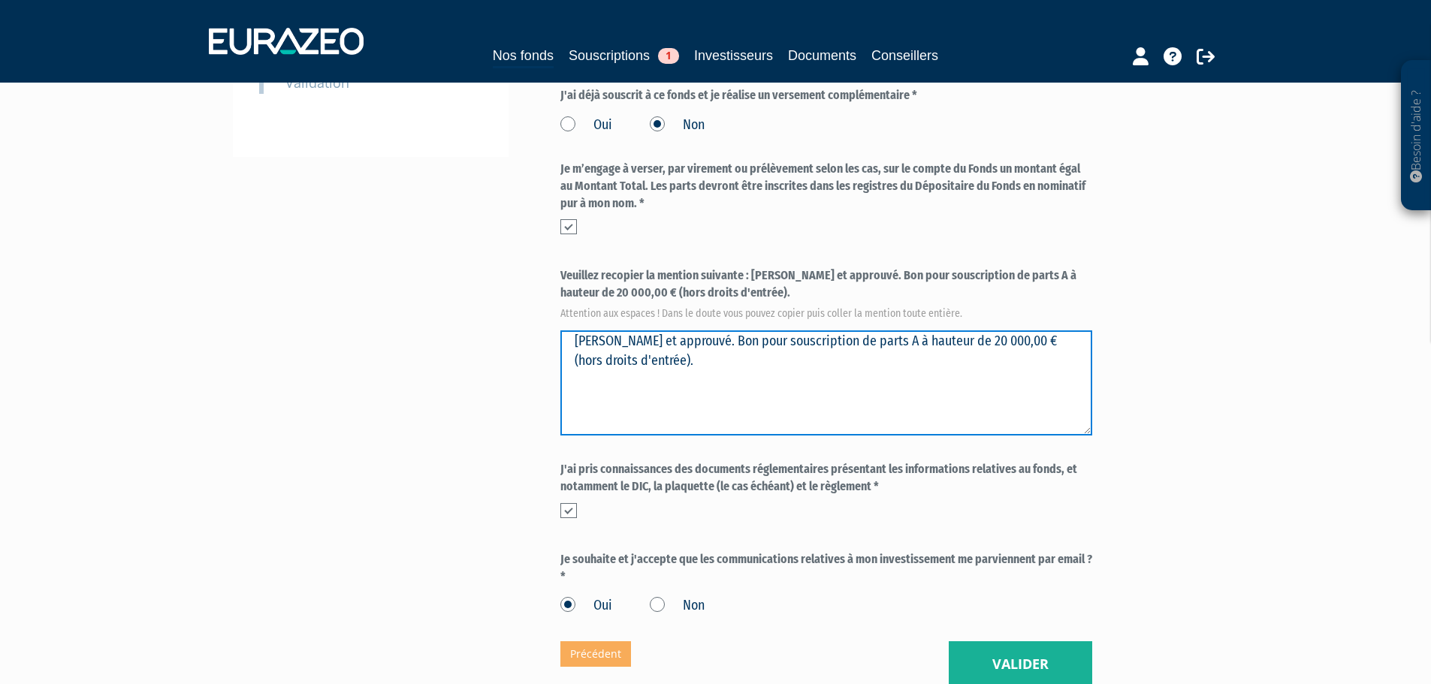
click at [690, 331] on textarea "Lu et approuvé. Bon pour souscription de parts A à hauteur de 20 000,00 € (hors…" at bounding box center [826, 383] width 532 height 105
drag, startPoint x: 634, startPoint y: 327, endPoint x: 572, endPoint y: 306, distance: 65.1
click at [572, 331] on textarea "Lu et approuvé. Bon pour souscription de parts A à hauteur de 20 000,00 € (hors…" at bounding box center [826, 383] width 532 height 105
click at [711, 358] on textarea "Lu et approuvé. Bon pour souscription de parts A à hauteur de 20 000,00 € (hors…" at bounding box center [826, 383] width 532 height 105
drag, startPoint x: 684, startPoint y: 326, endPoint x: 521, endPoint y: 303, distance: 165.3
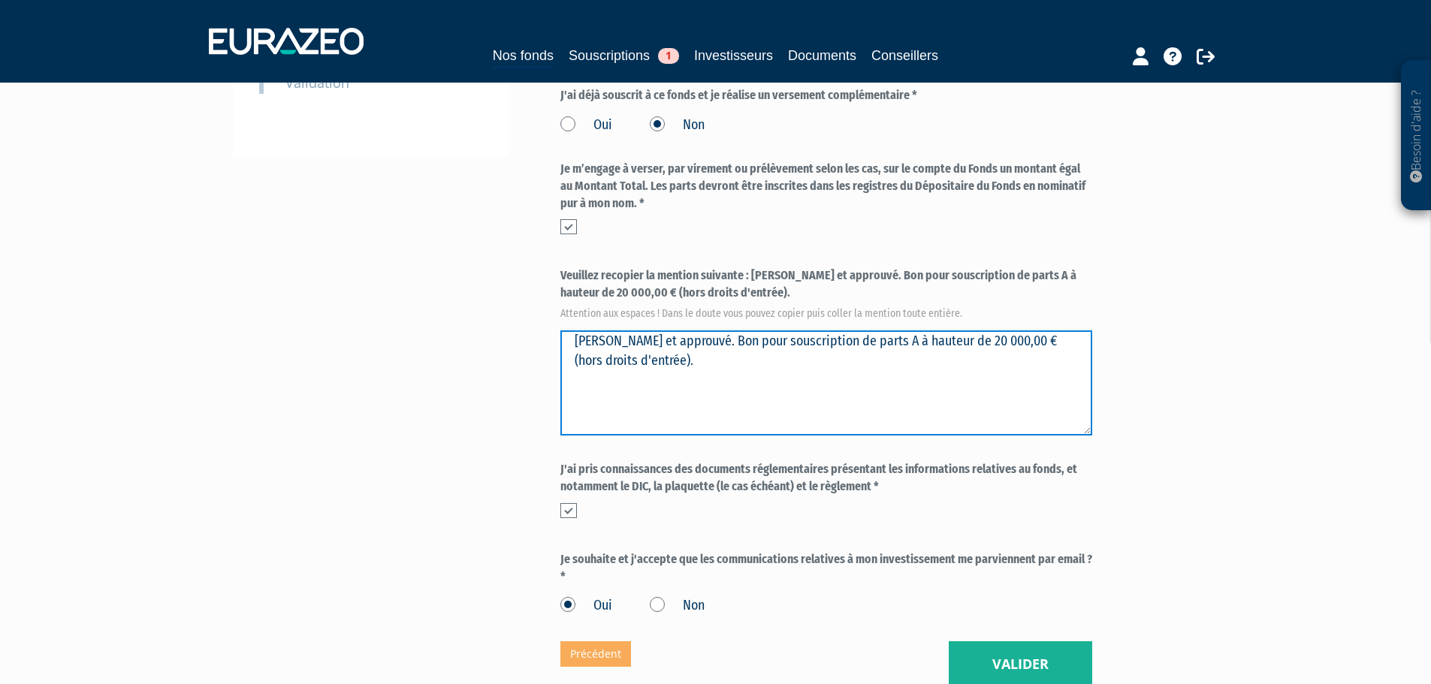
click at [521, 303] on div "Envoyer à l'investisseur 1 Identité 2 Coordonnées bancaires 3 Situation profess…" at bounding box center [715, 178] width 943 height 1019
click at [684, 337] on textarea "Lu et approuvé. Bon pour souscription de parts A à hauteur de 20 000,00 € (hors…" at bounding box center [826, 383] width 532 height 105
click at [665, 333] on textarea "Lu et approuvé. Bon pour souscription de parts A à hauteur de 20 000,00 € (hors…" at bounding box center [826, 383] width 532 height 105
click at [665, 331] on textarea "Lu et approuvé. Bon pour souscription de parts A à hauteur de 20 000,00 € (hors…" at bounding box center [826, 383] width 532 height 105
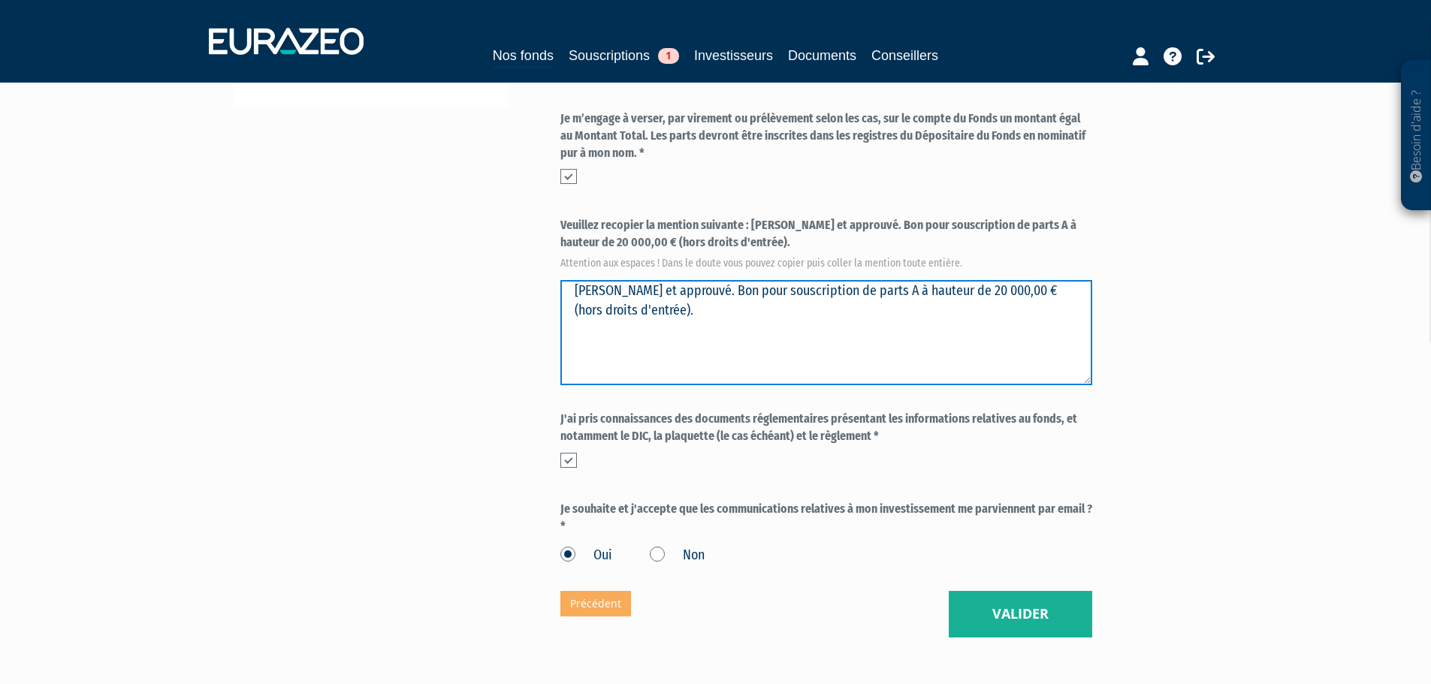
scroll to position [566, 0]
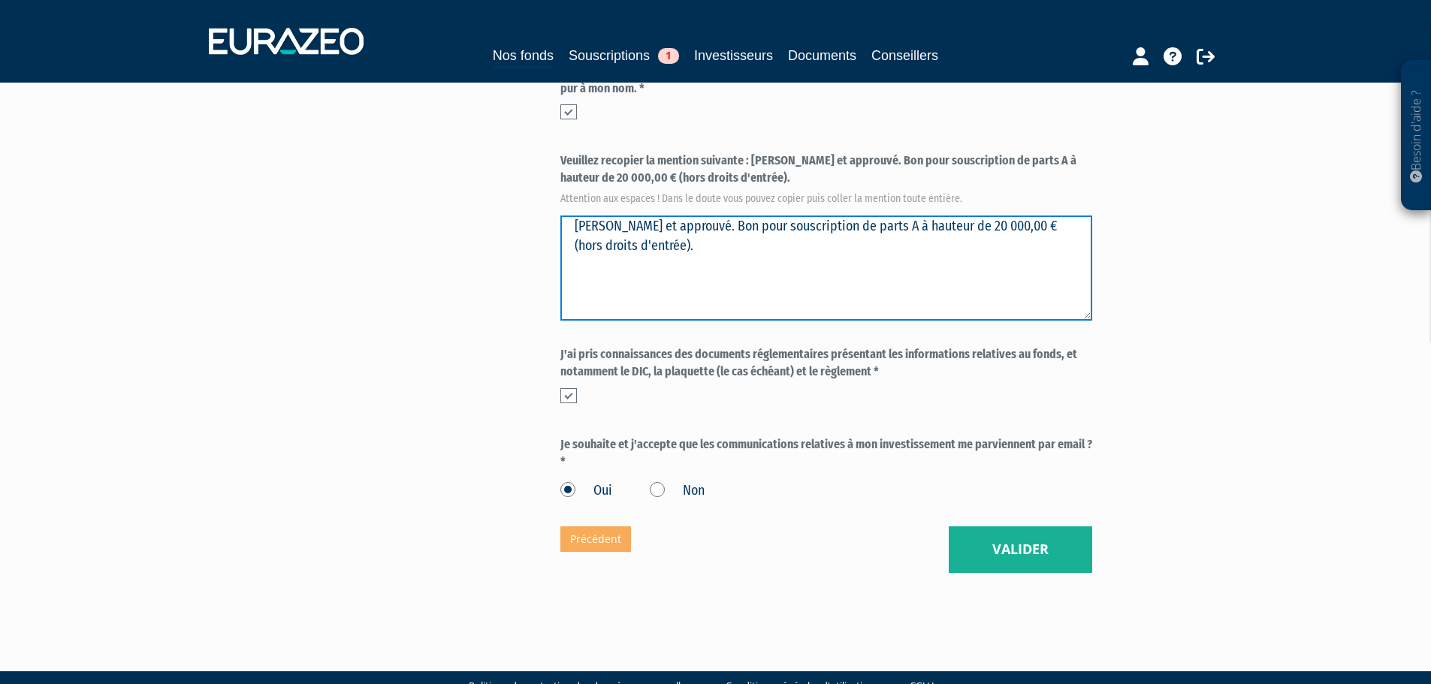
type textarea "Lu et approuvé. Bon pour souscription de parts A à hauteur de 20 000,00 € (hors…"
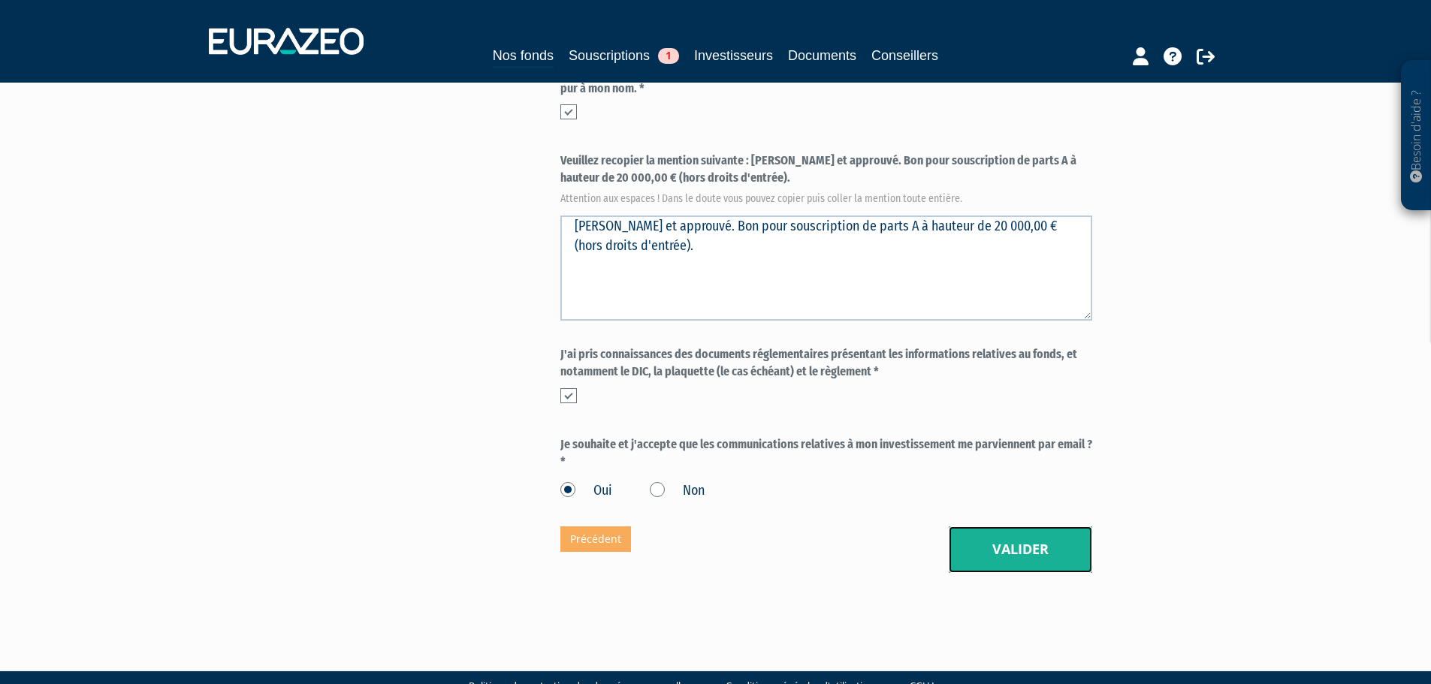
click at [1021, 527] on button "Valider" at bounding box center [1020, 550] width 143 height 47
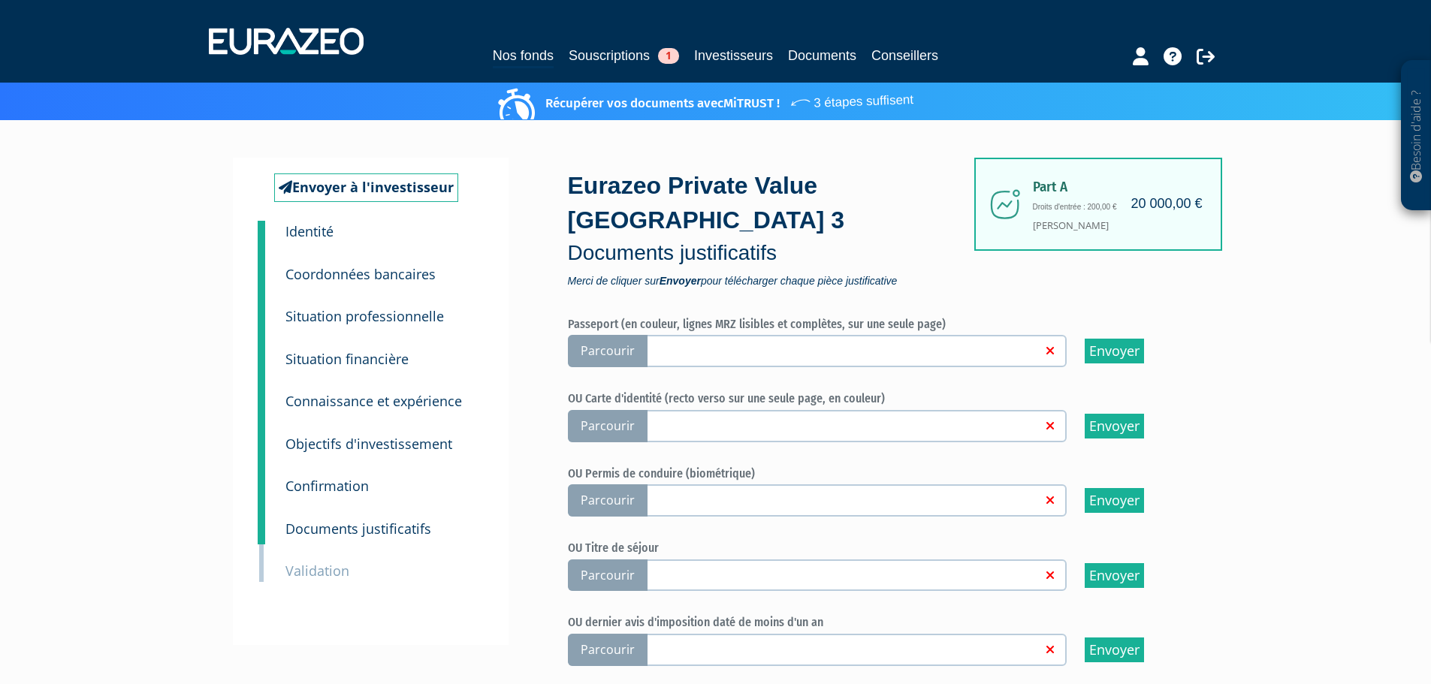
click at [640, 410] on span "Parcourir" at bounding box center [608, 426] width 80 height 32
click at [0, 0] on input "Parcourir" at bounding box center [0, 0] width 0 height 0
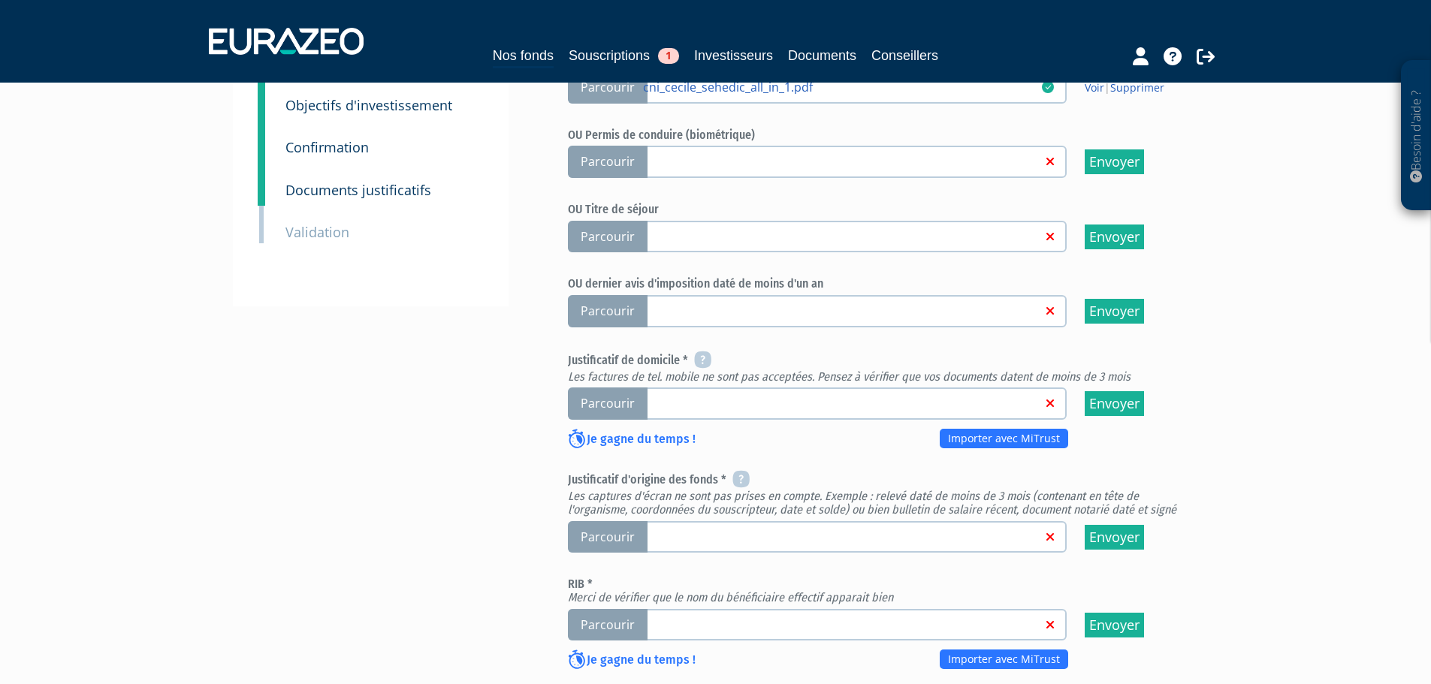
scroll to position [376, 0]
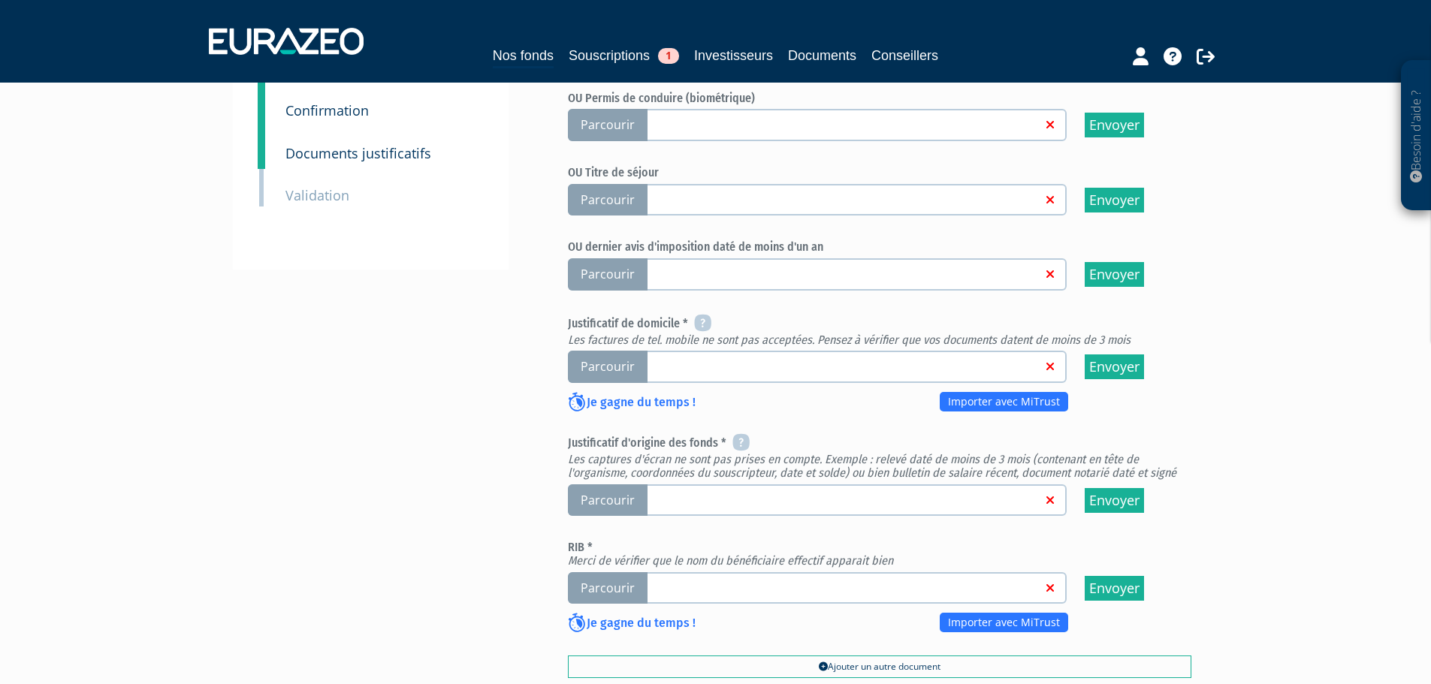
click at [602, 351] on span "Parcourir" at bounding box center [608, 367] width 80 height 32
click at [0, 0] on input "Parcourir" at bounding box center [0, 0] width 0 height 0
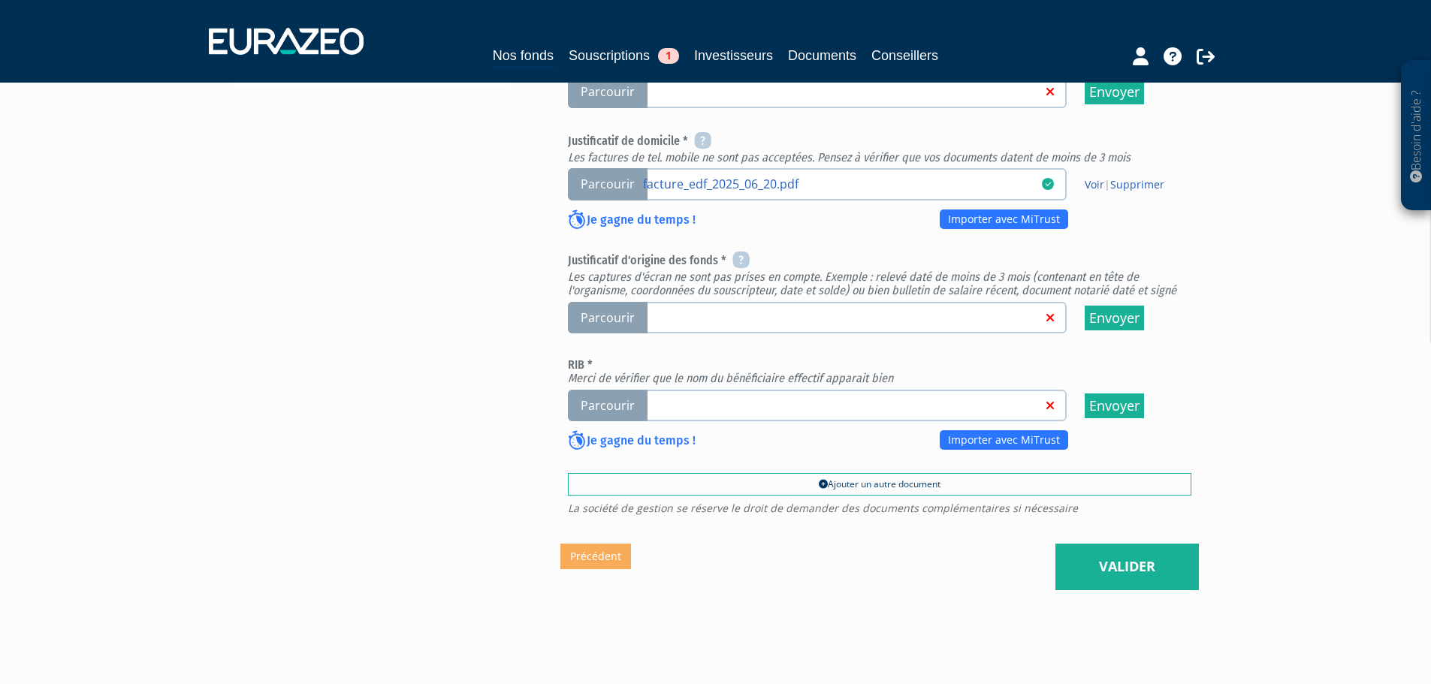
scroll to position [576, 0]
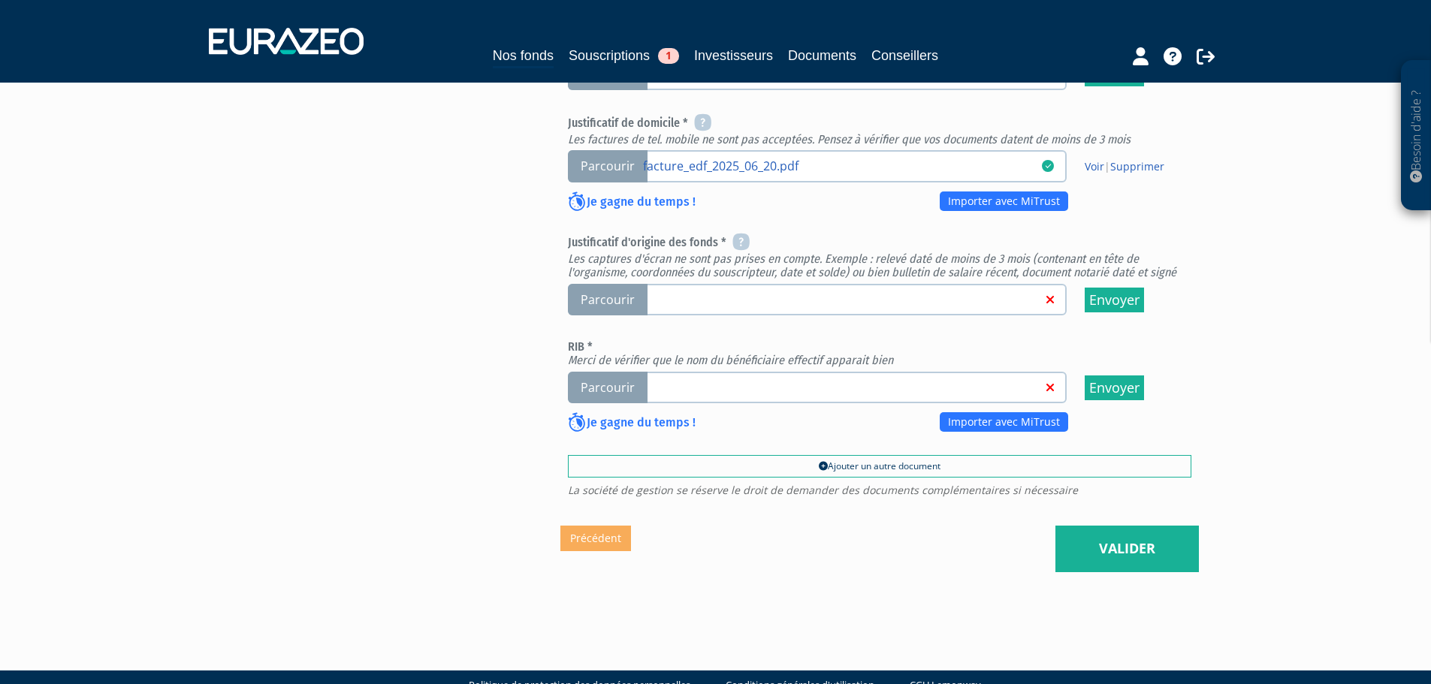
click at [617, 372] on span "Parcourir" at bounding box center [608, 388] width 80 height 32
click at [0, 0] on input "Parcourir" at bounding box center [0, 0] width 0 height 0
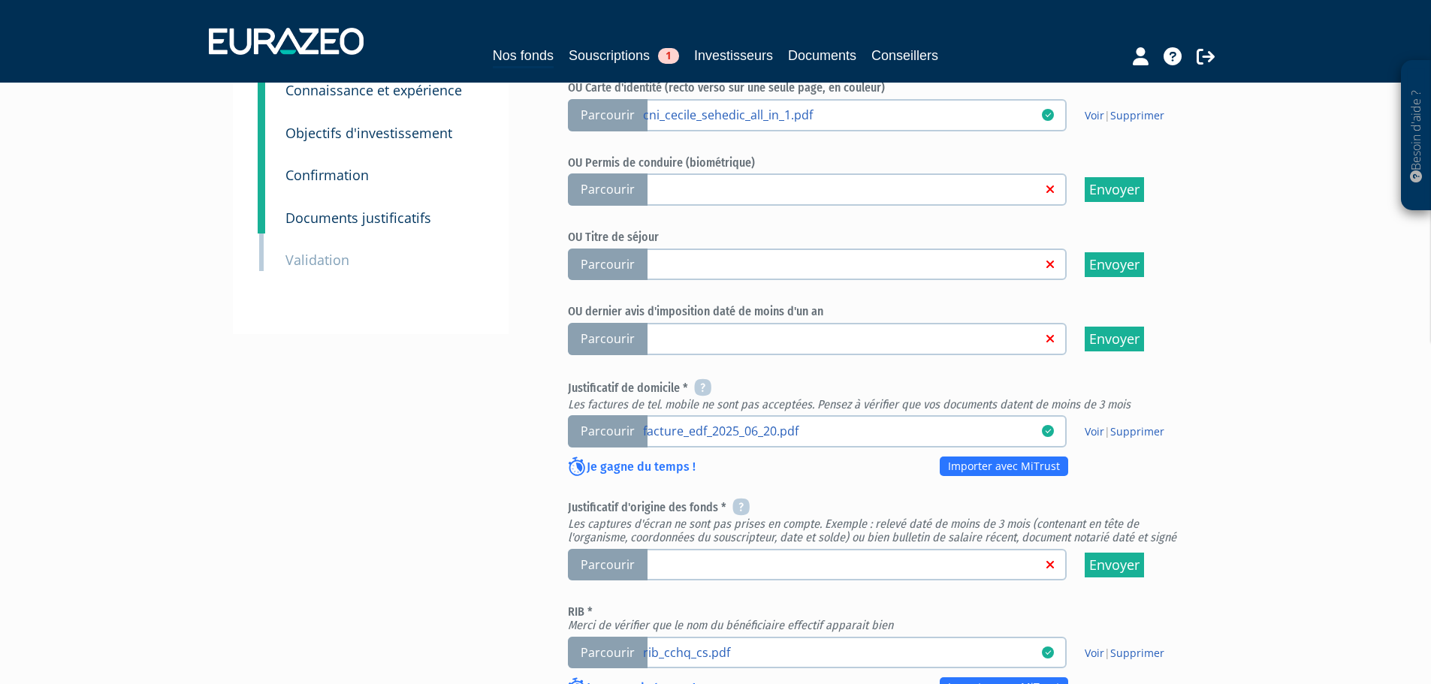
scroll to position [526, 0]
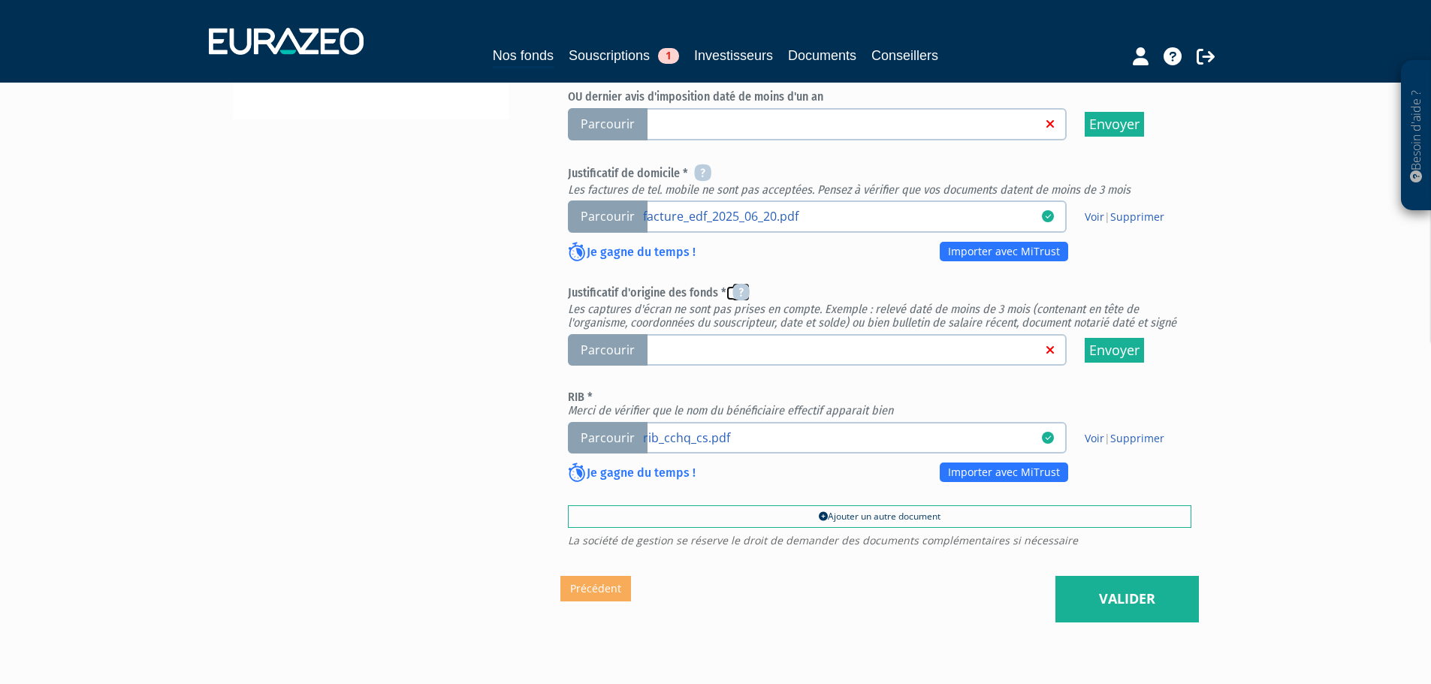
click at [741, 283] on icon at bounding box center [740, 292] width 17 height 18
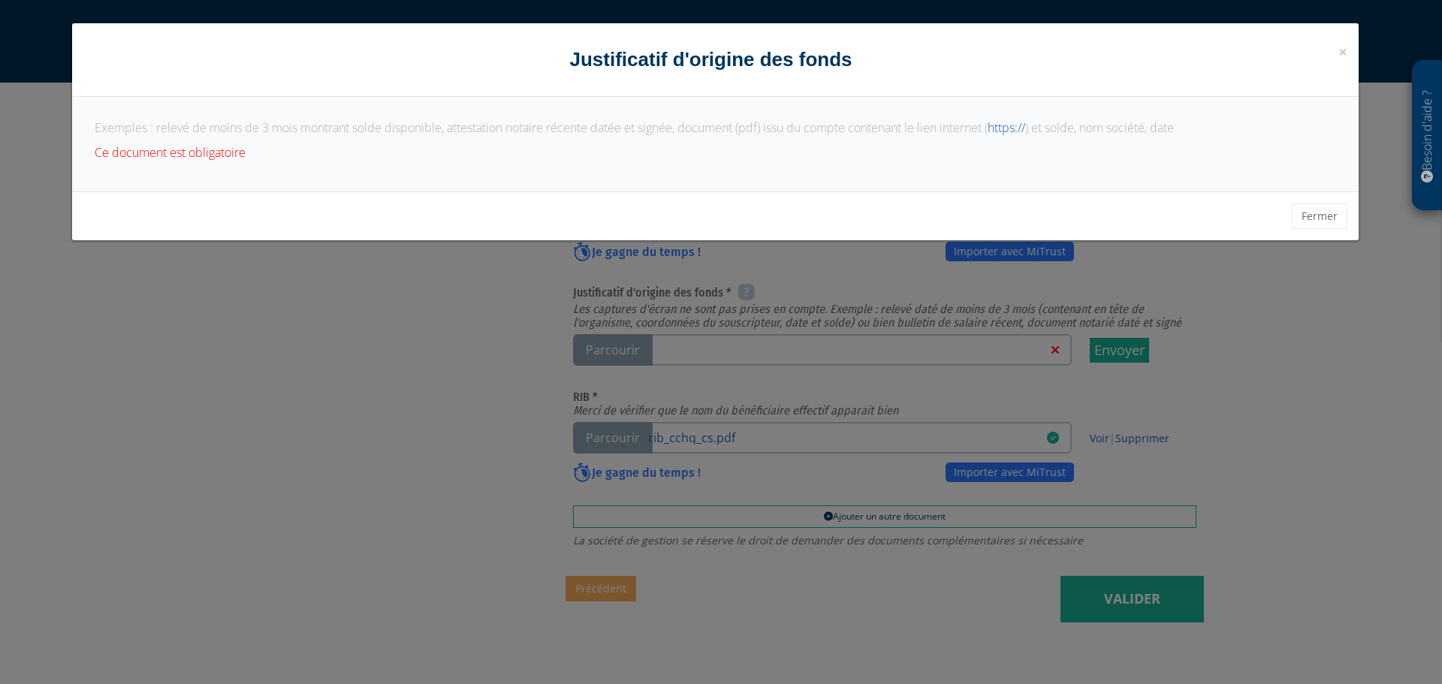
click at [1306, 420] on div "× Fermer Justificatif d'origine des fonds Exemples : relevé de moins de 3 mois …" at bounding box center [721, 342] width 1442 height 684
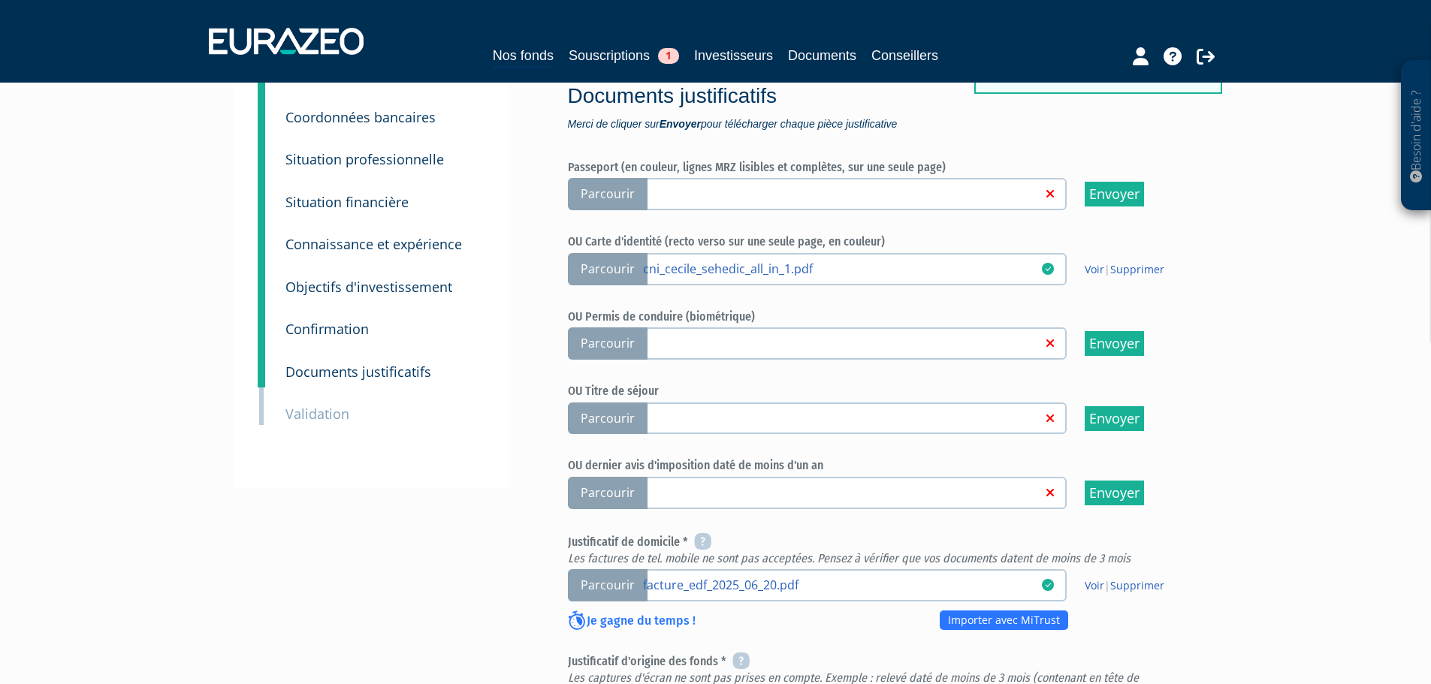
scroll to position [300, 0]
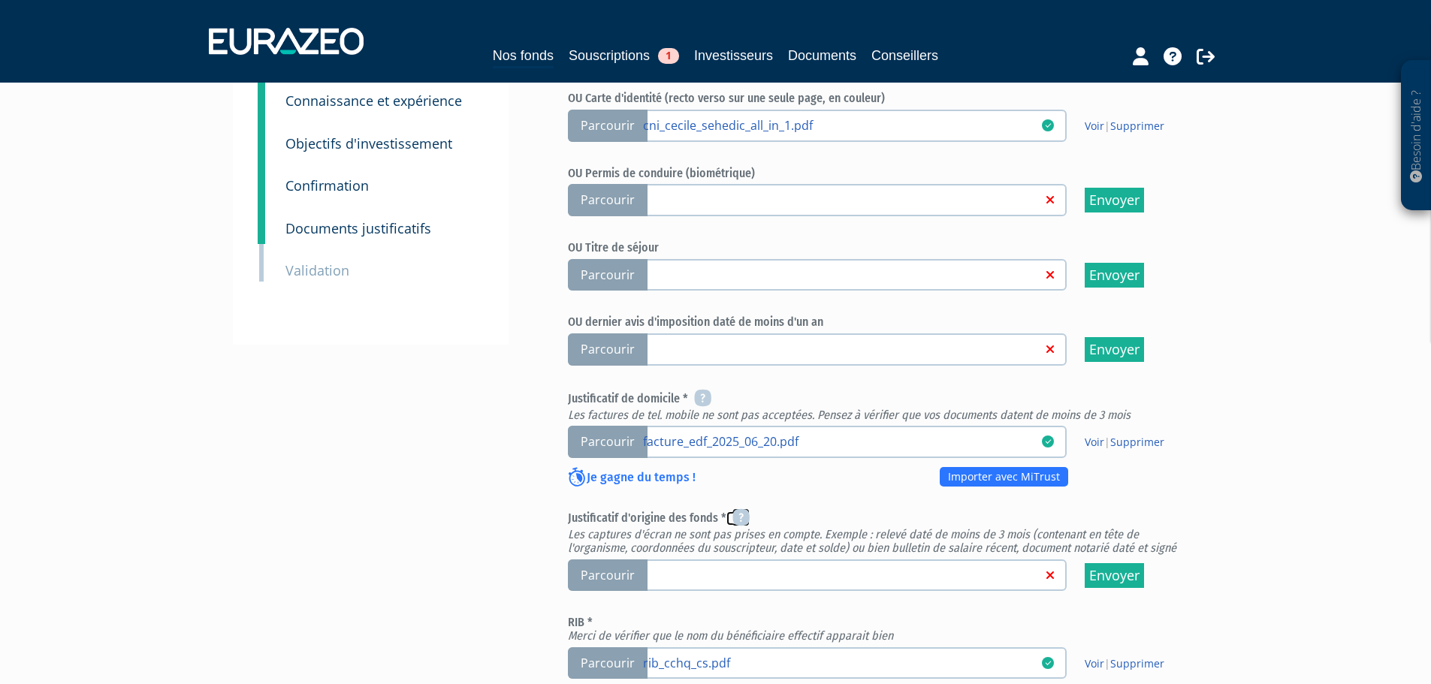
click at [744, 509] on icon at bounding box center [740, 518] width 17 height 18
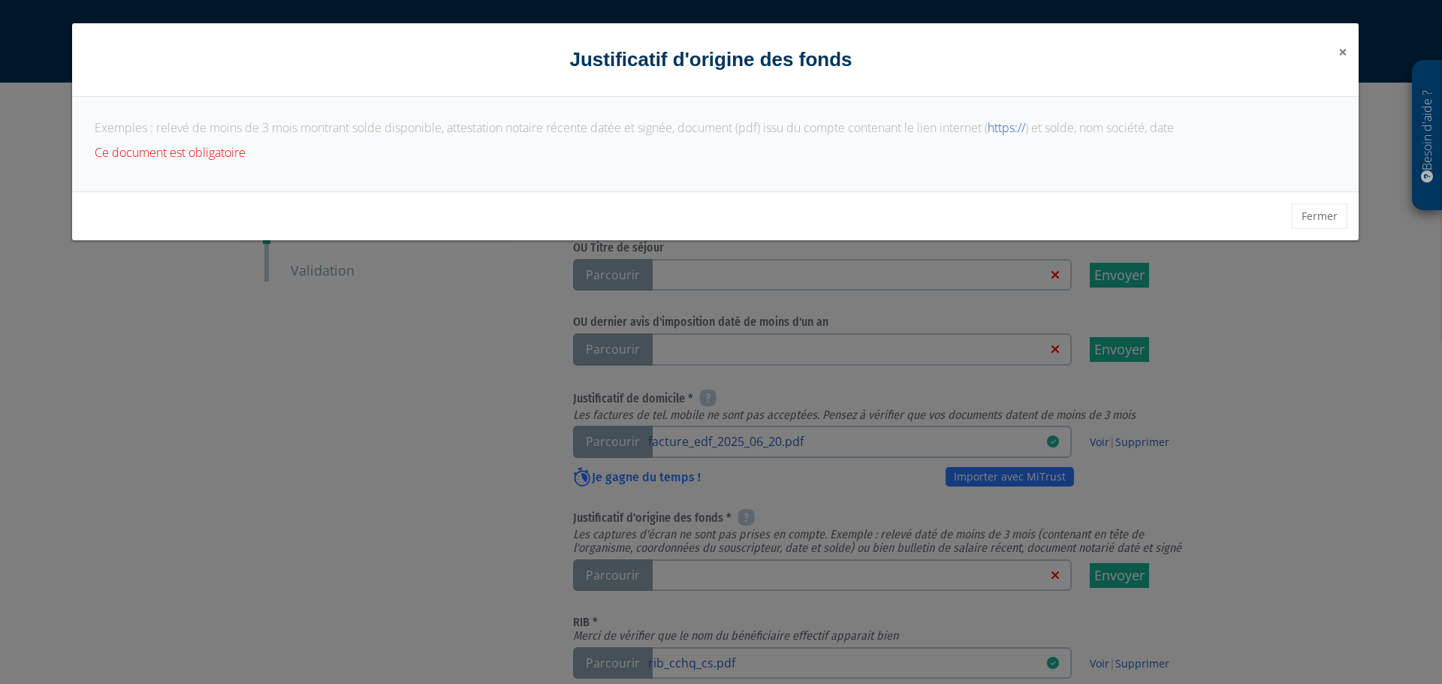
click at [1348, 53] on div "× Fermer Justificatif d'origine des fonds" at bounding box center [715, 60] width 1287 height 74
click at [1310, 218] on button "Fermer" at bounding box center [1320, 217] width 56 height 26
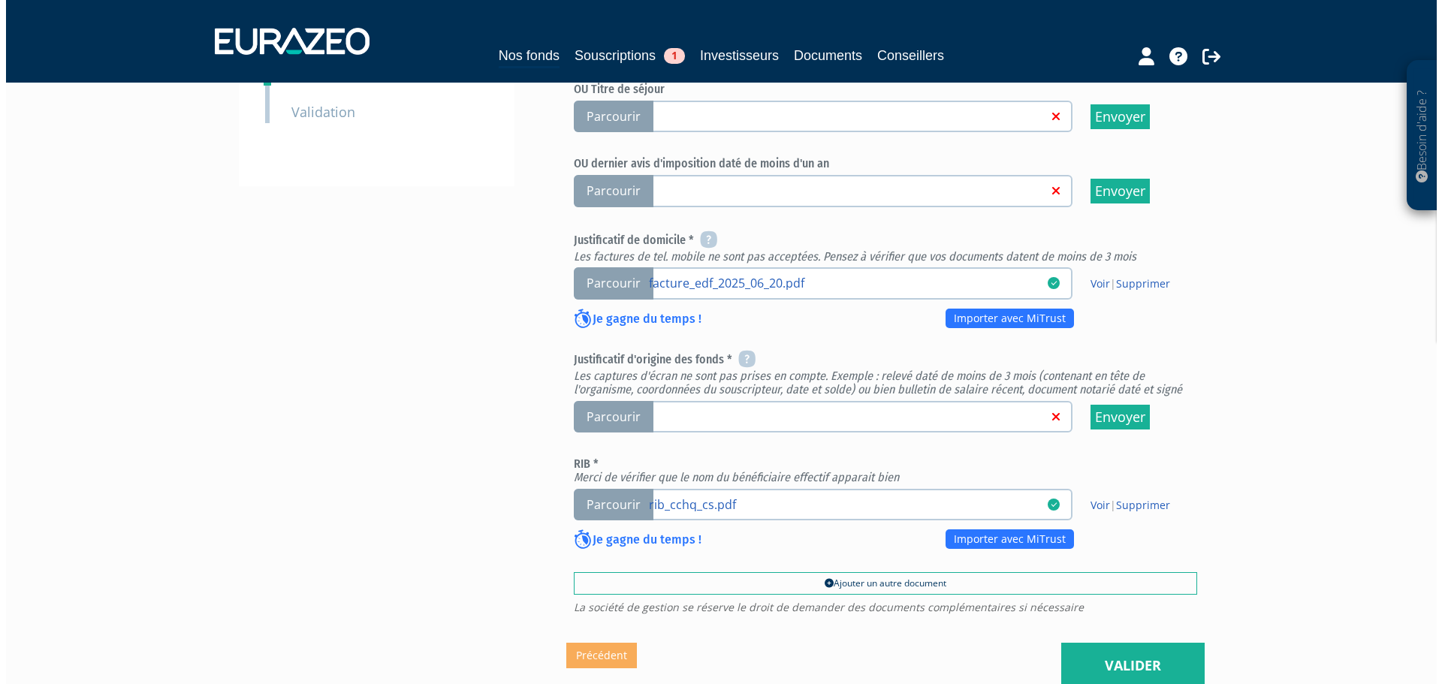
scroll to position [526, 0]
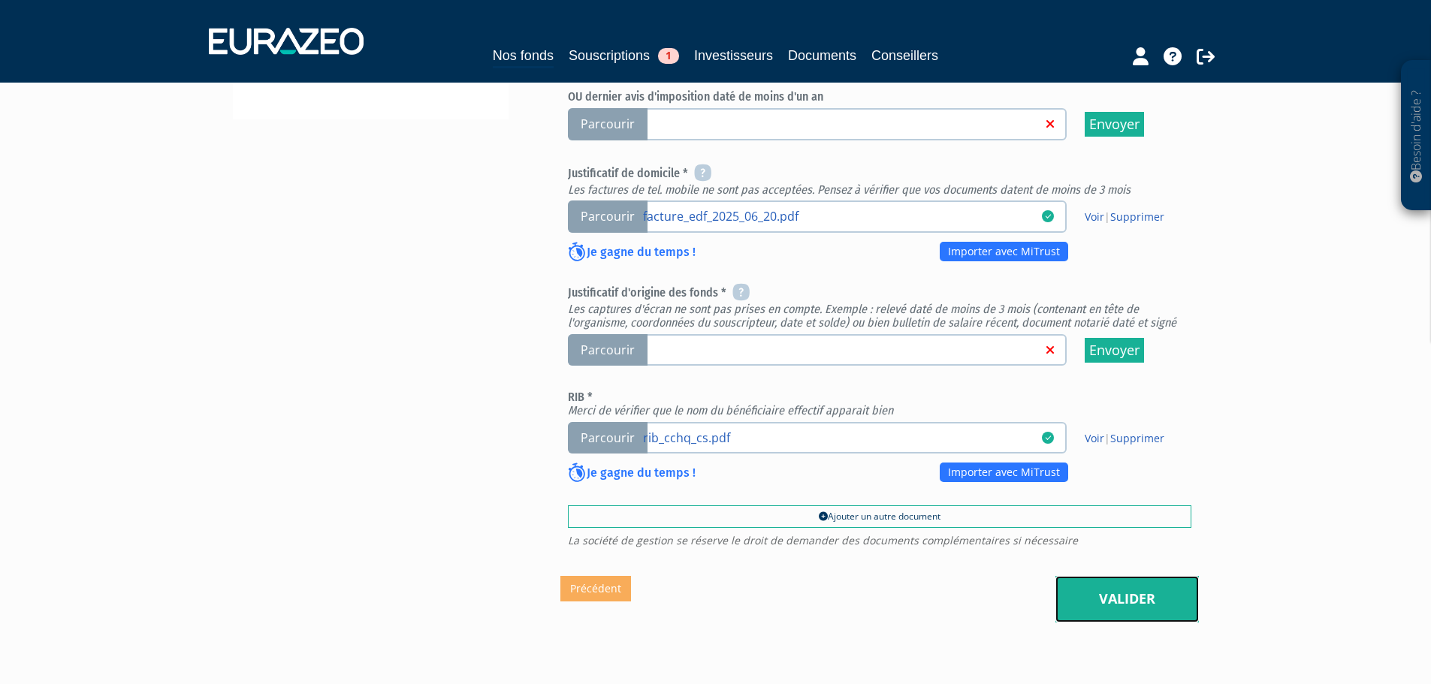
click at [1103, 576] on link "Valider" at bounding box center [1126, 599] width 143 height 47
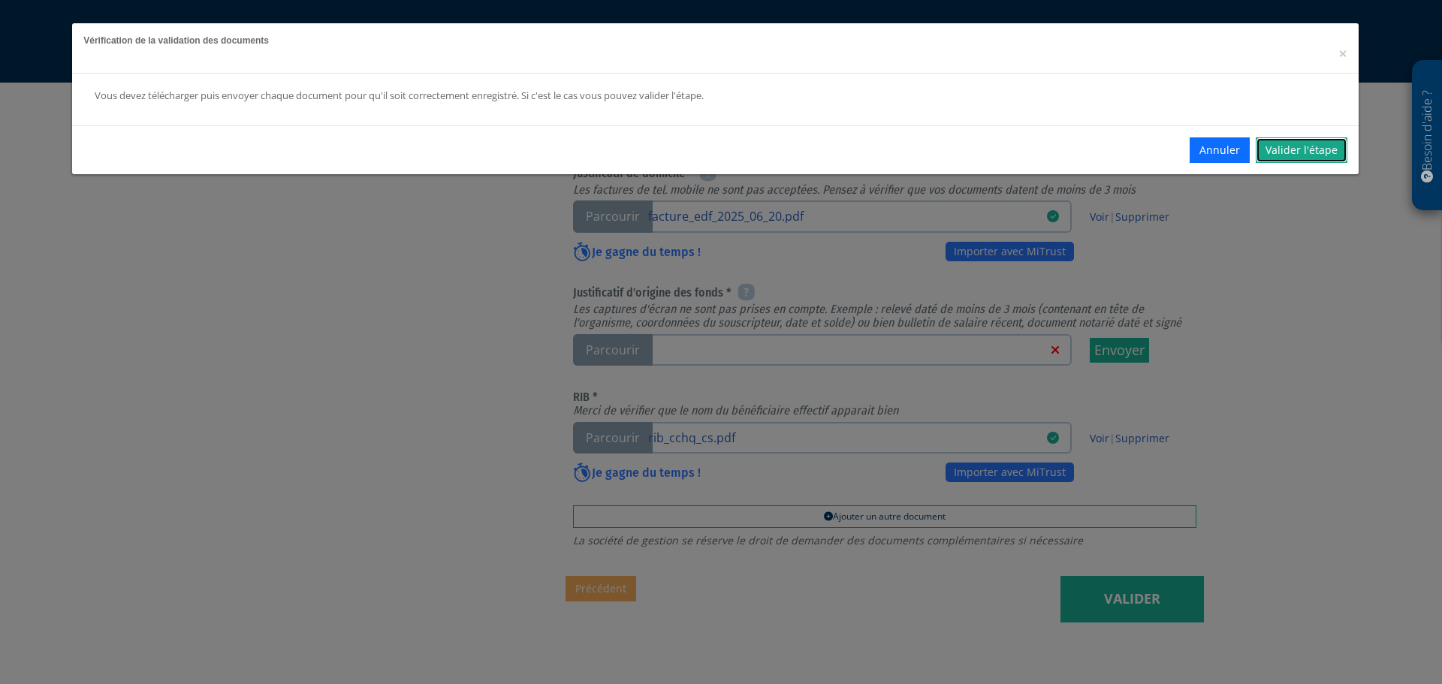
click at [1308, 153] on link "Valider l'étape" at bounding box center [1302, 150] width 92 height 26
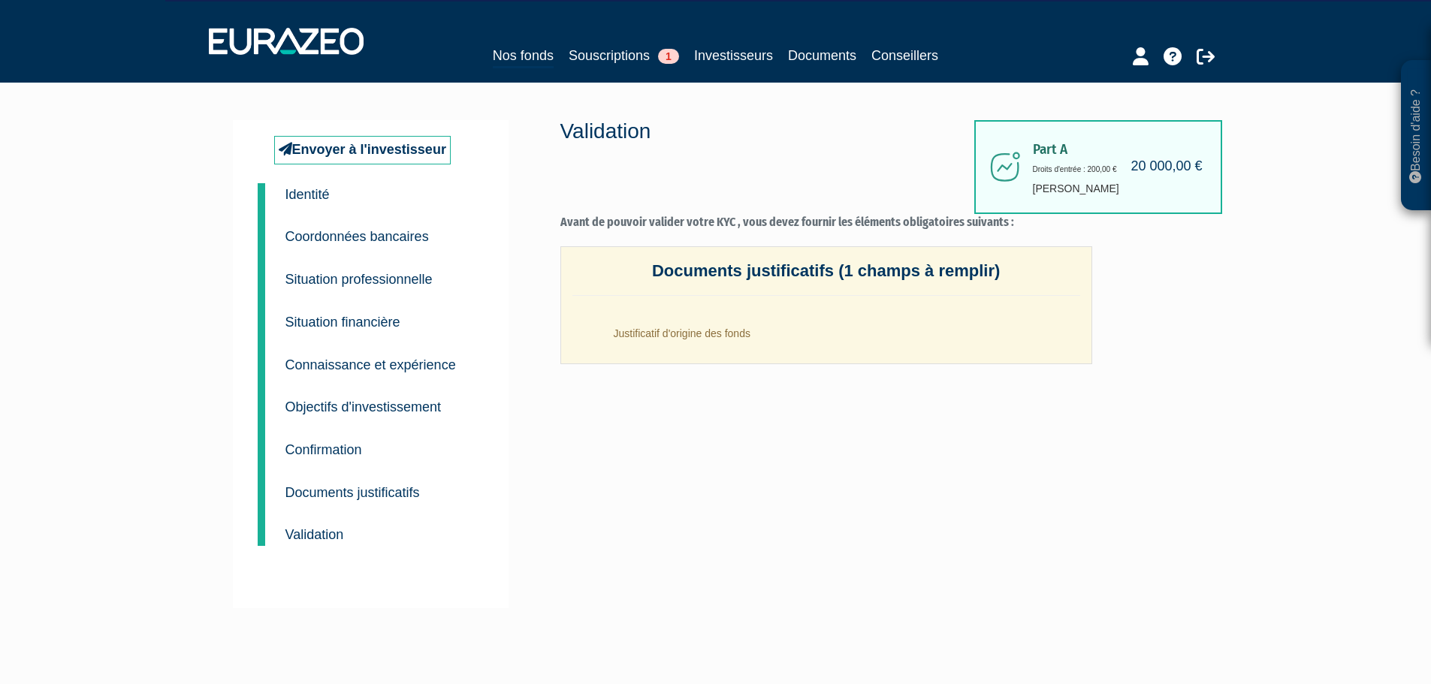
click at [364, 324] on small "Situation financière" at bounding box center [342, 322] width 115 height 15
